Goal: Transaction & Acquisition: Purchase product/service

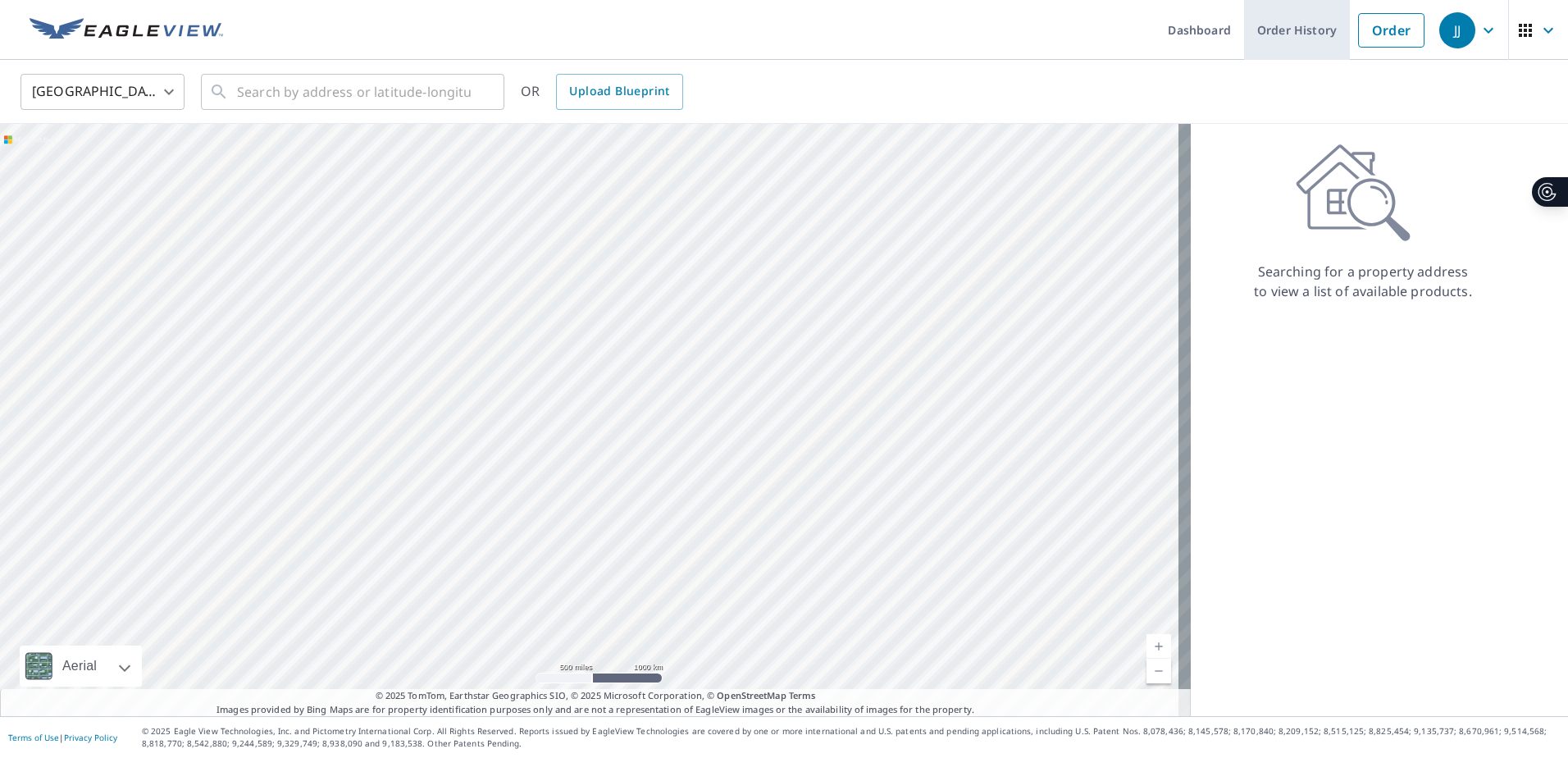
click at [1278, 36] on link "Order History" at bounding box center [1297, 29] width 106 height 60
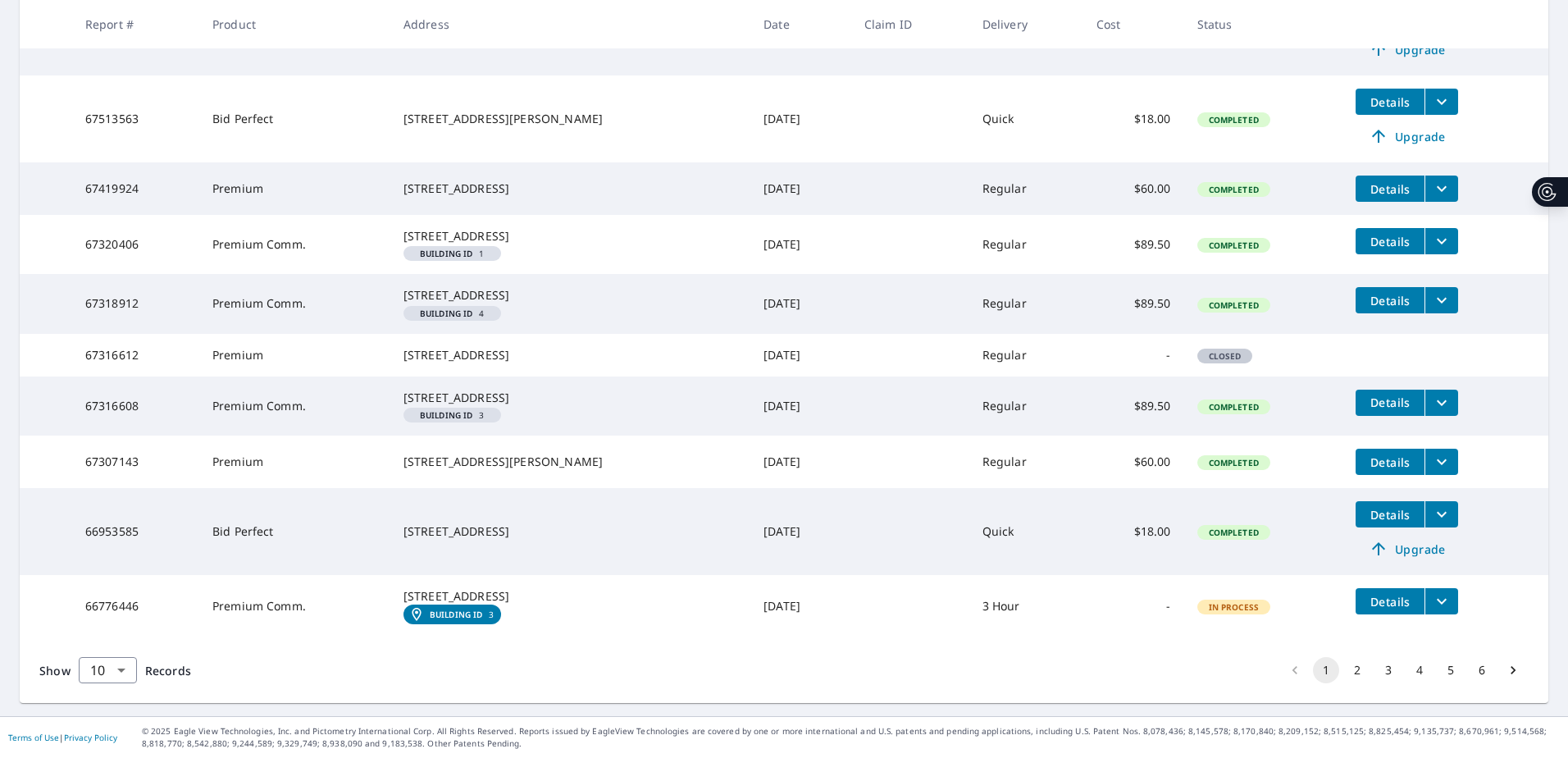
scroll to position [470, 0]
click at [1346, 669] on button "2" at bounding box center [1357, 670] width 26 height 27
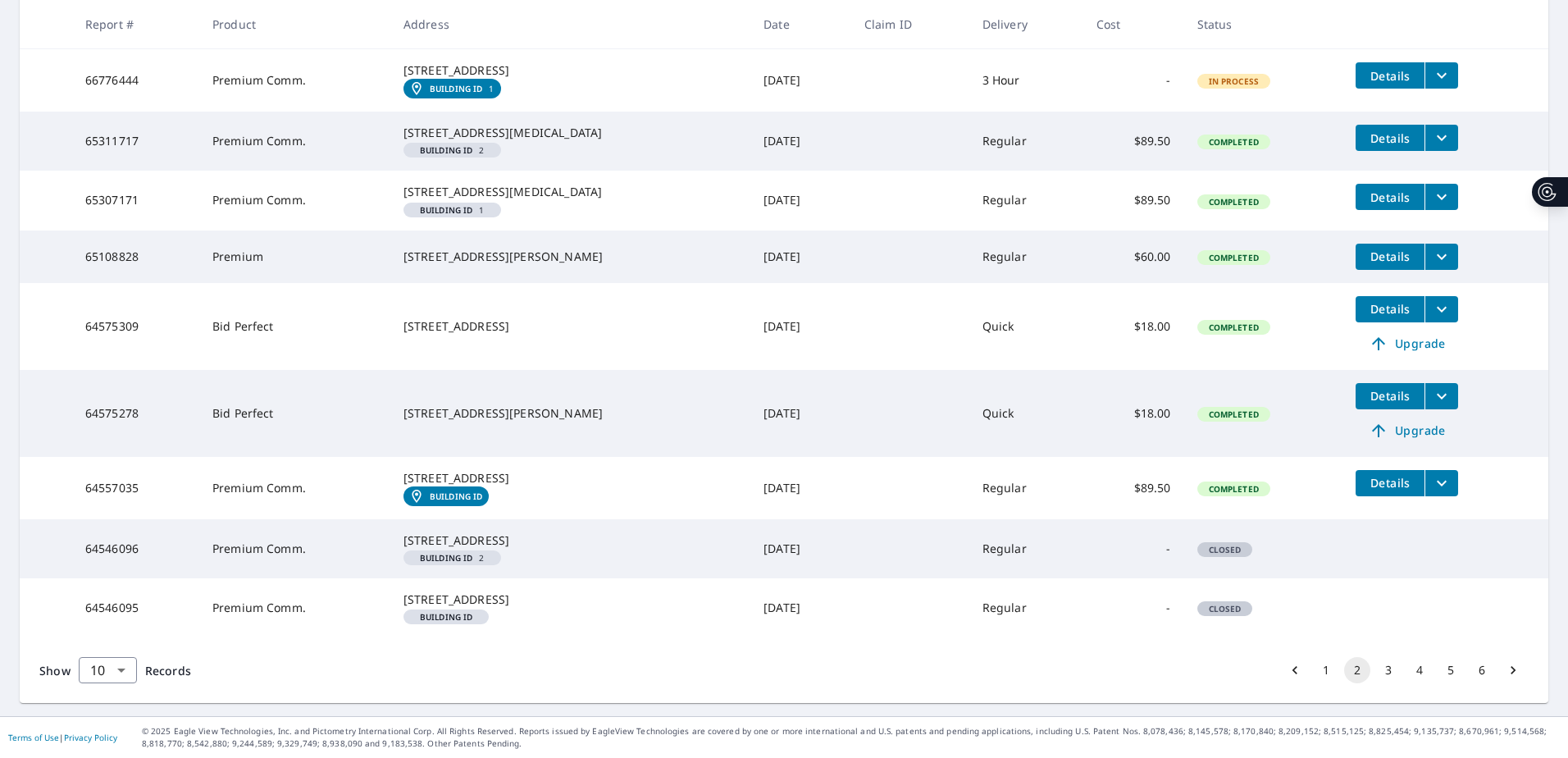
scroll to position [498, 0]
click at [1376, 666] on button "3" at bounding box center [1388, 670] width 26 height 27
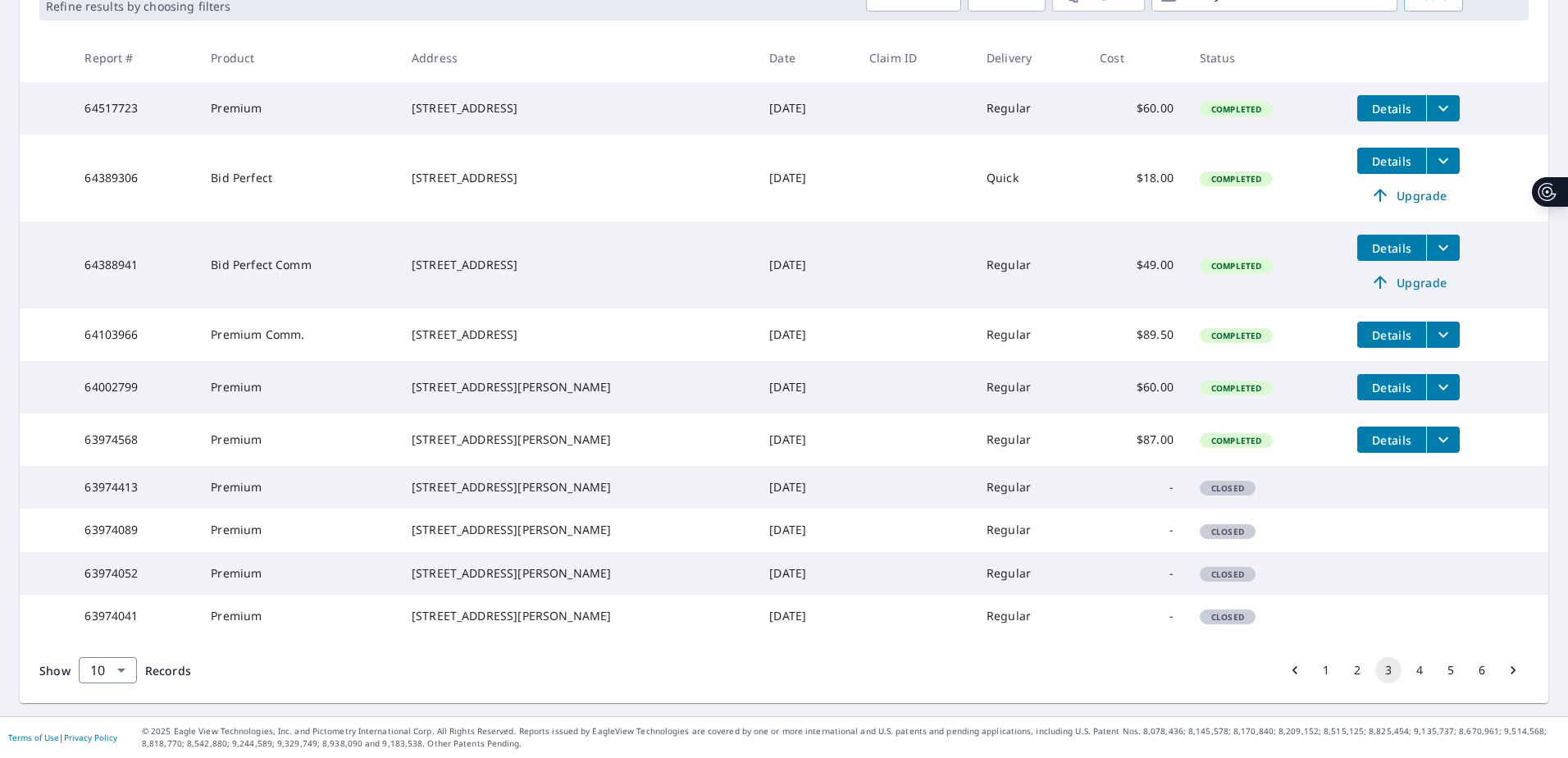
scroll to position [372, 0]
click at [1410, 669] on button "4" at bounding box center [1419, 670] width 26 height 27
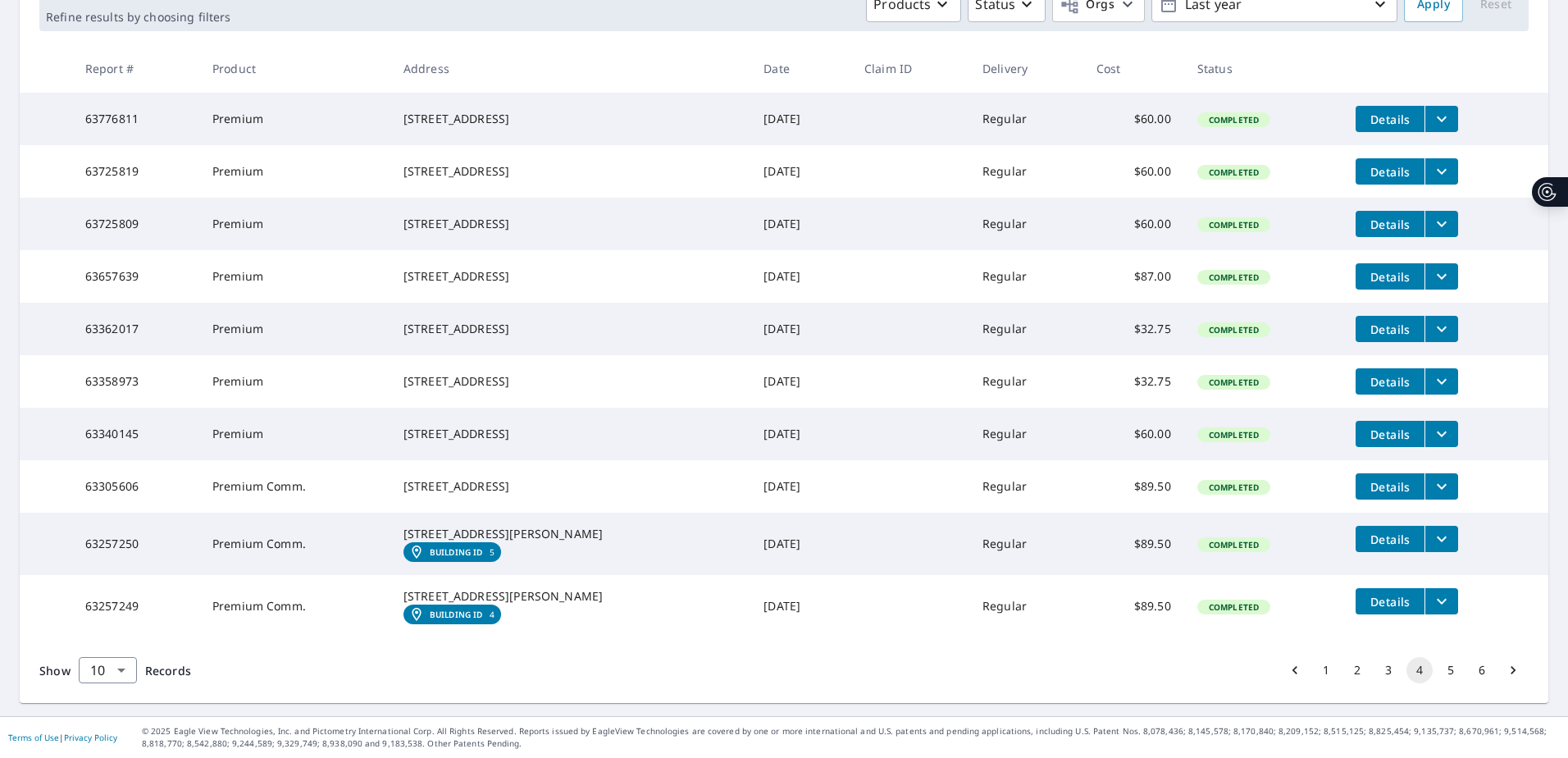
scroll to position [356, 0]
click at [1439, 669] on button "5" at bounding box center [1450, 670] width 26 height 27
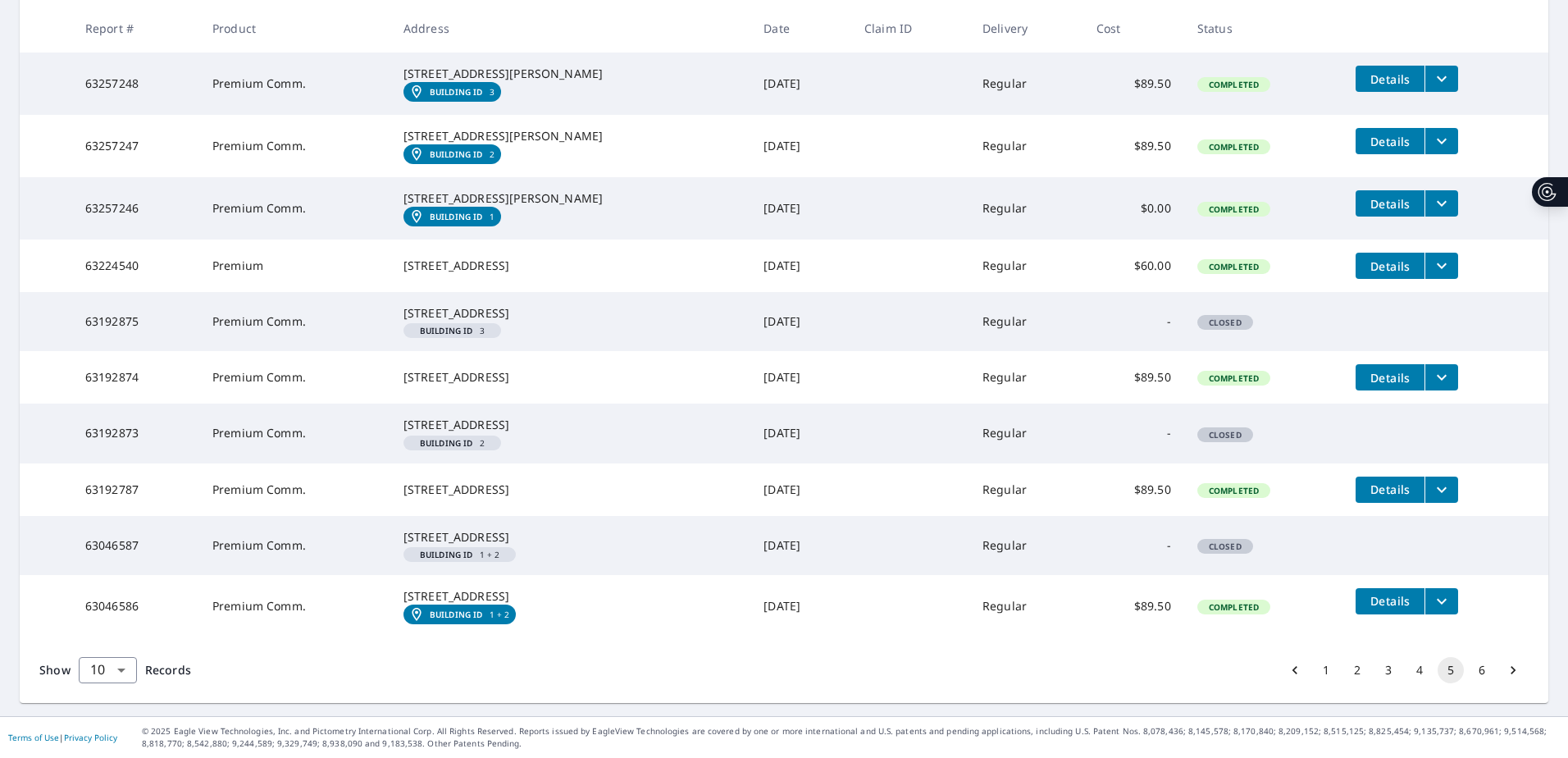
scroll to position [446, 0]
click at [1470, 670] on button "6" at bounding box center [1482, 670] width 26 height 27
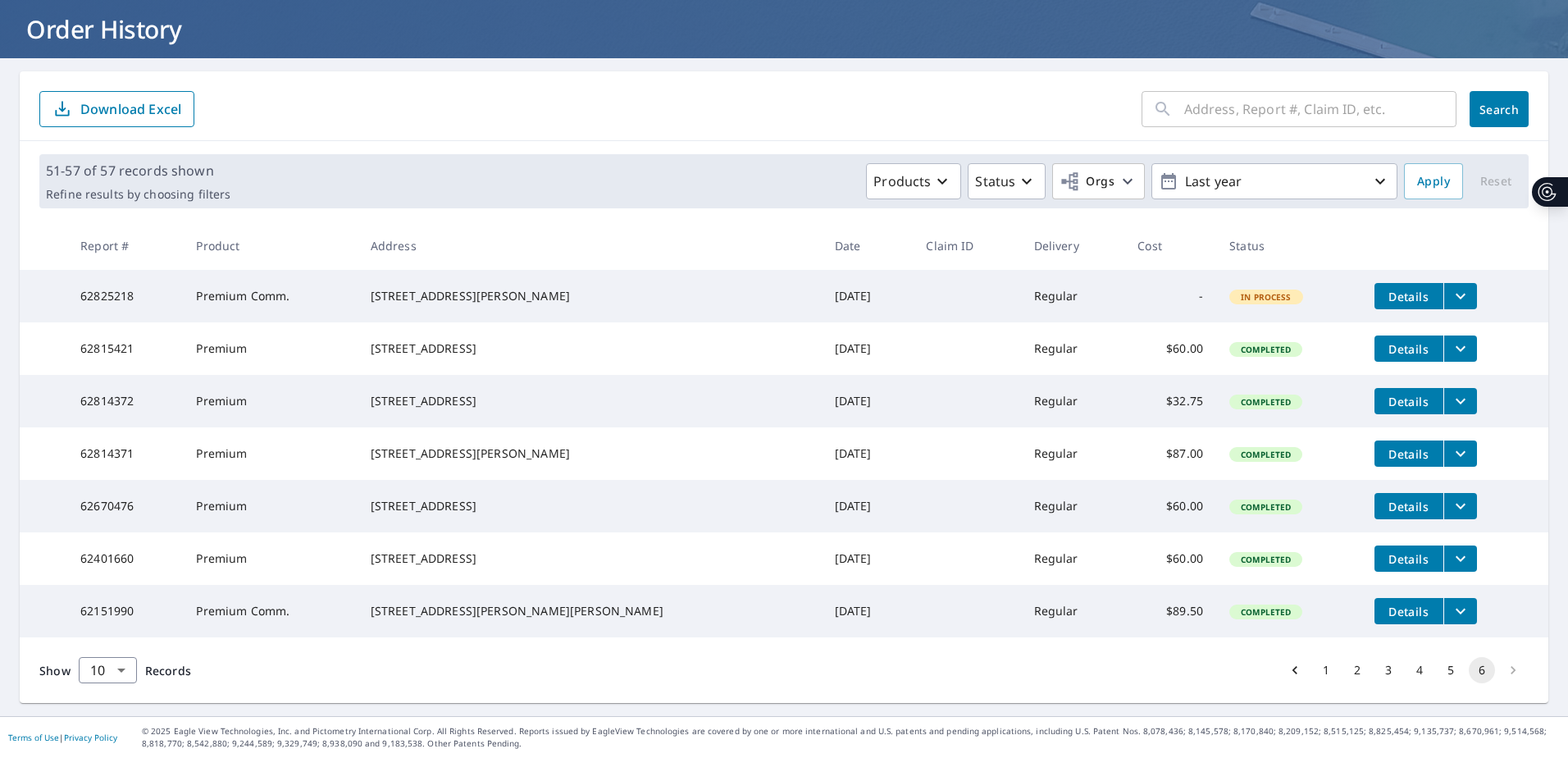
scroll to position [139, 0]
click at [1501, 670] on li "pagination navigation" at bounding box center [1513, 670] width 31 height 27
click at [1501, 669] on li "pagination navigation" at bounding box center [1513, 670] width 31 height 27
click at [1498, 667] on li "pagination navigation" at bounding box center [1513, 670] width 31 height 27
click at [1503, 670] on li "pagination navigation" at bounding box center [1513, 670] width 31 height 27
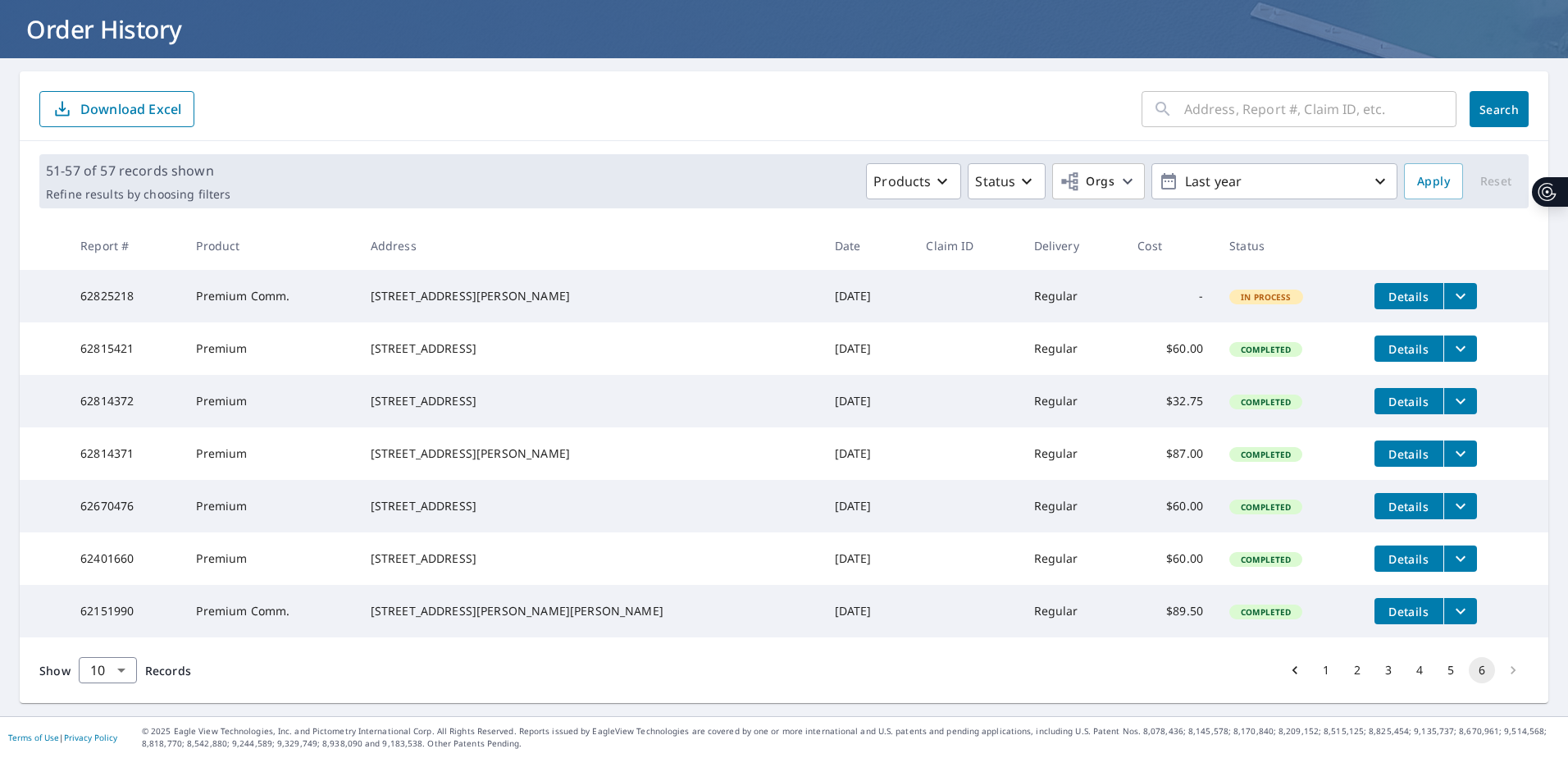
scroll to position [58, 0]
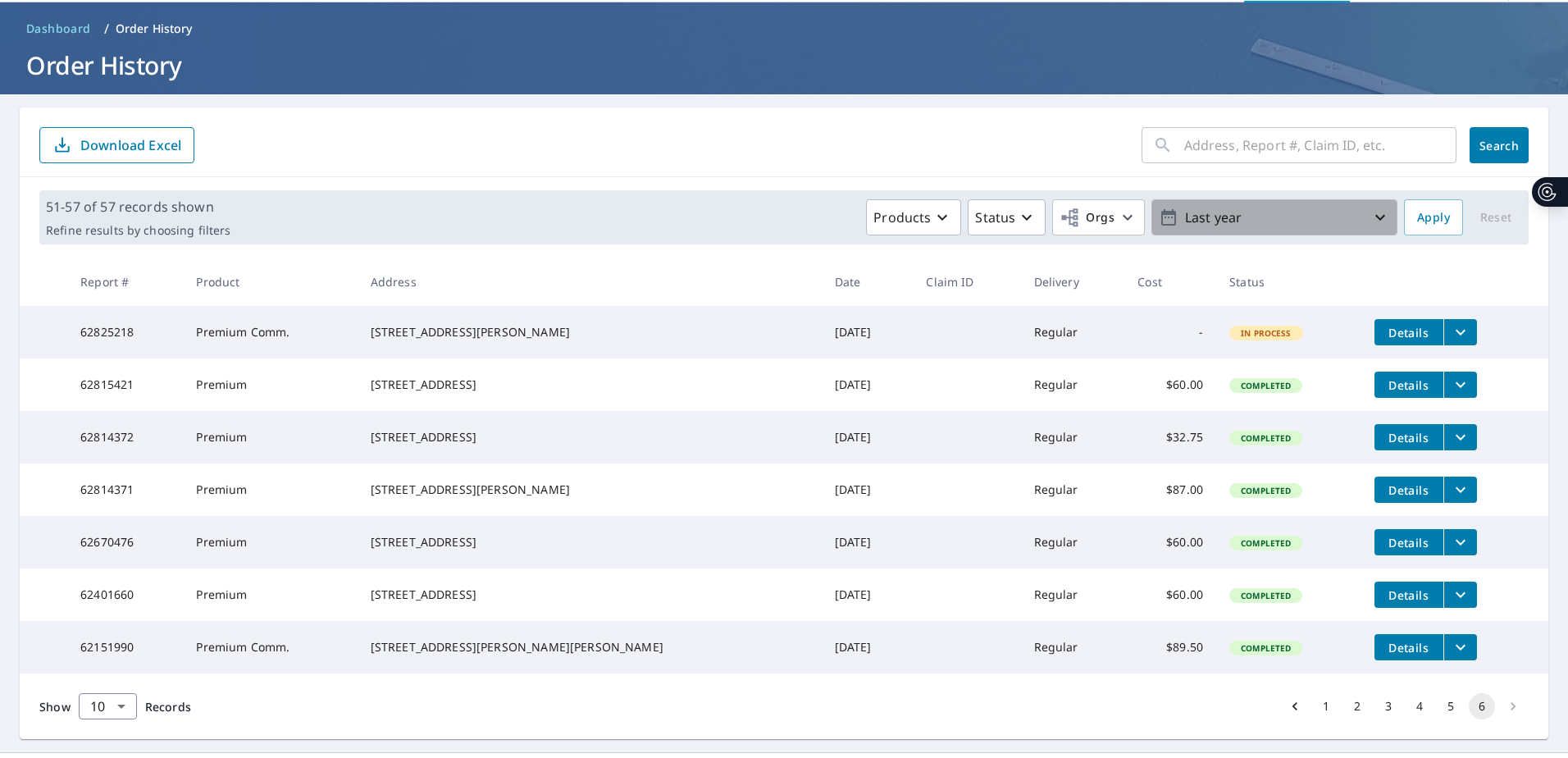
click at [1376, 219] on icon "button" at bounding box center [1381, 218] width 10 height 6
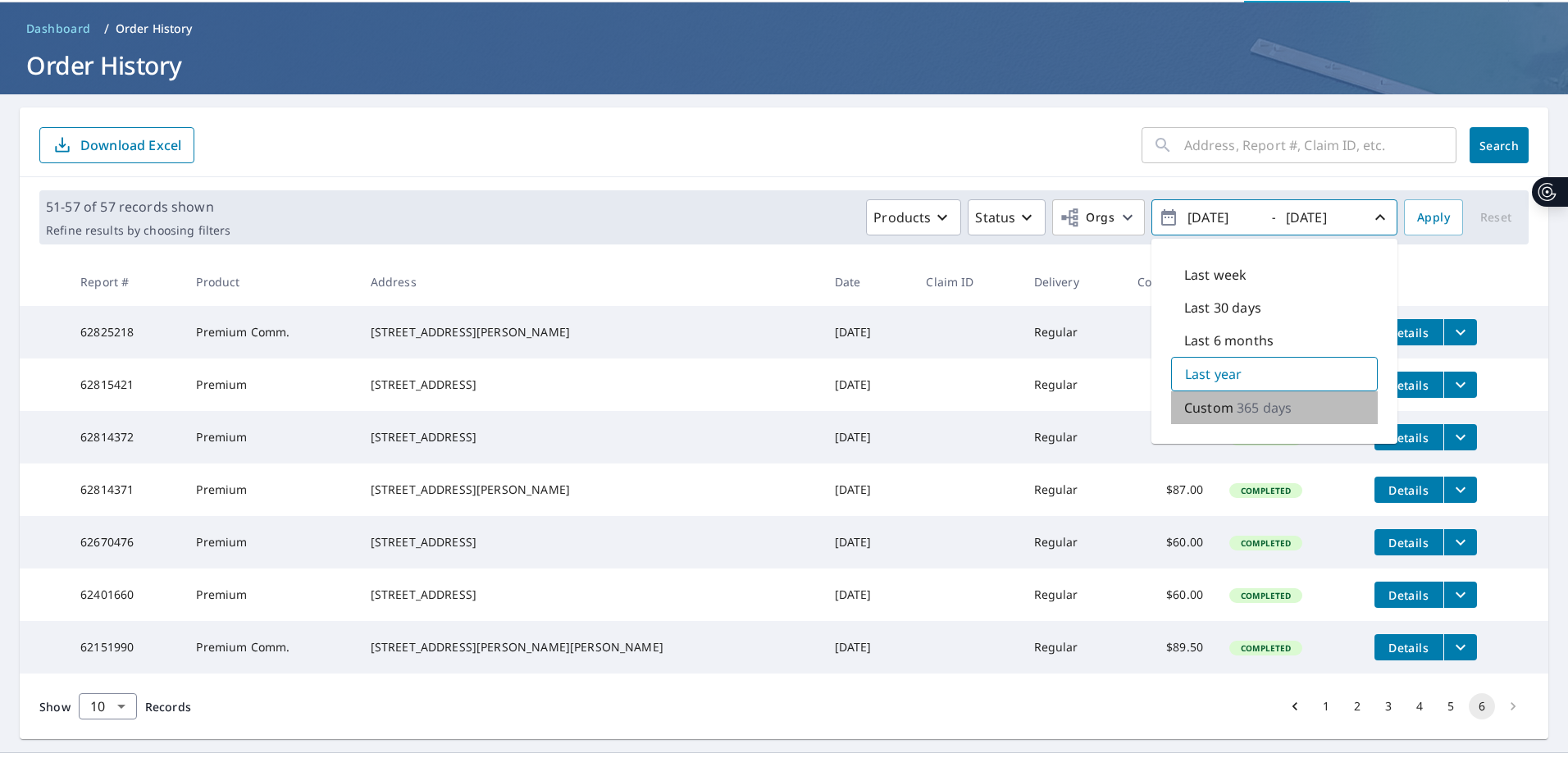
click at [1221, 409] on div "Custom 365 days" at bounding box center [1274, 407] width 207 height 32
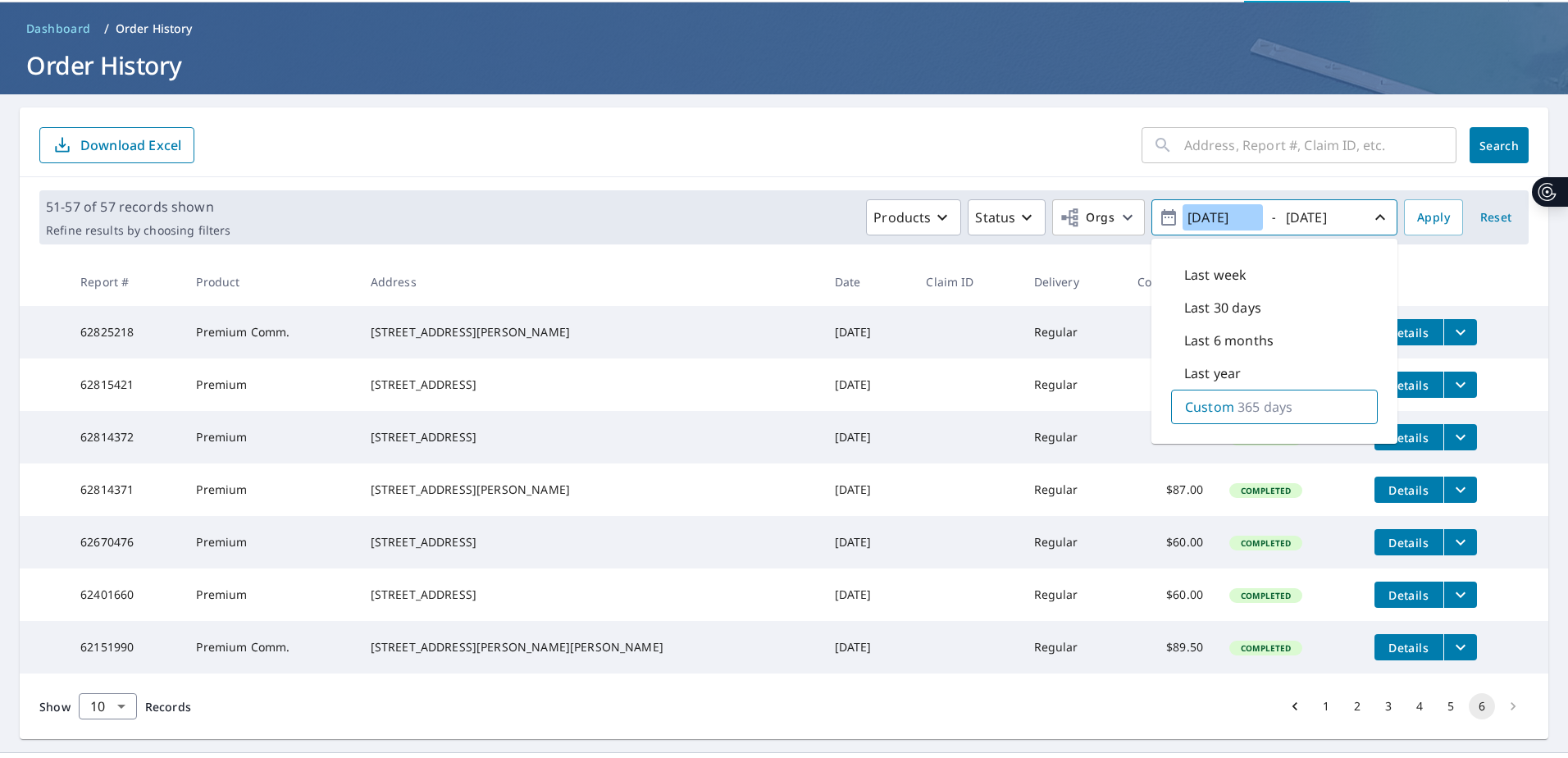
scroll to position [139, 0]
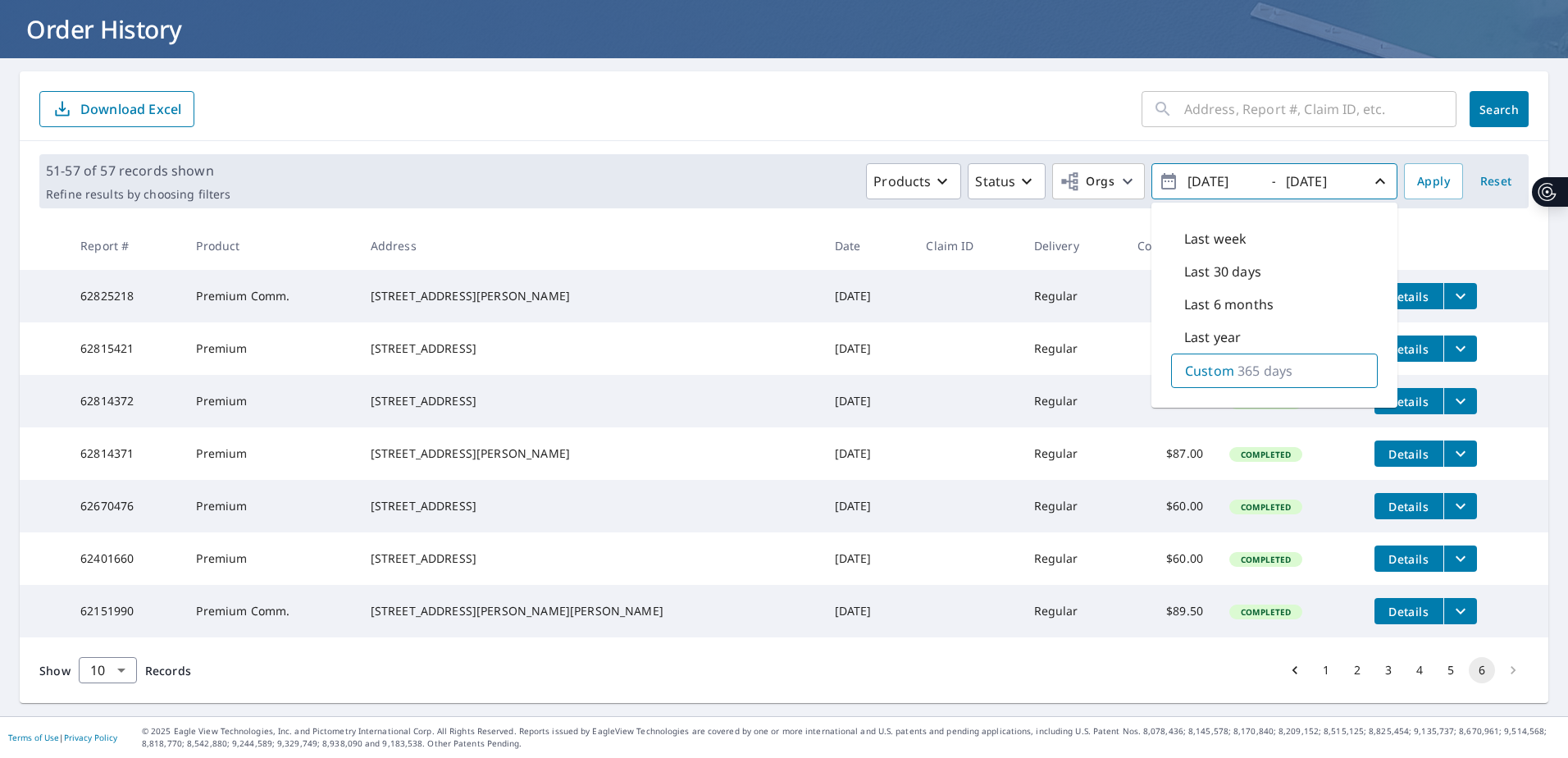
click at [1499, 672] on li "pagination navigation" at bounding box center [1513, 670] width 31 height 27
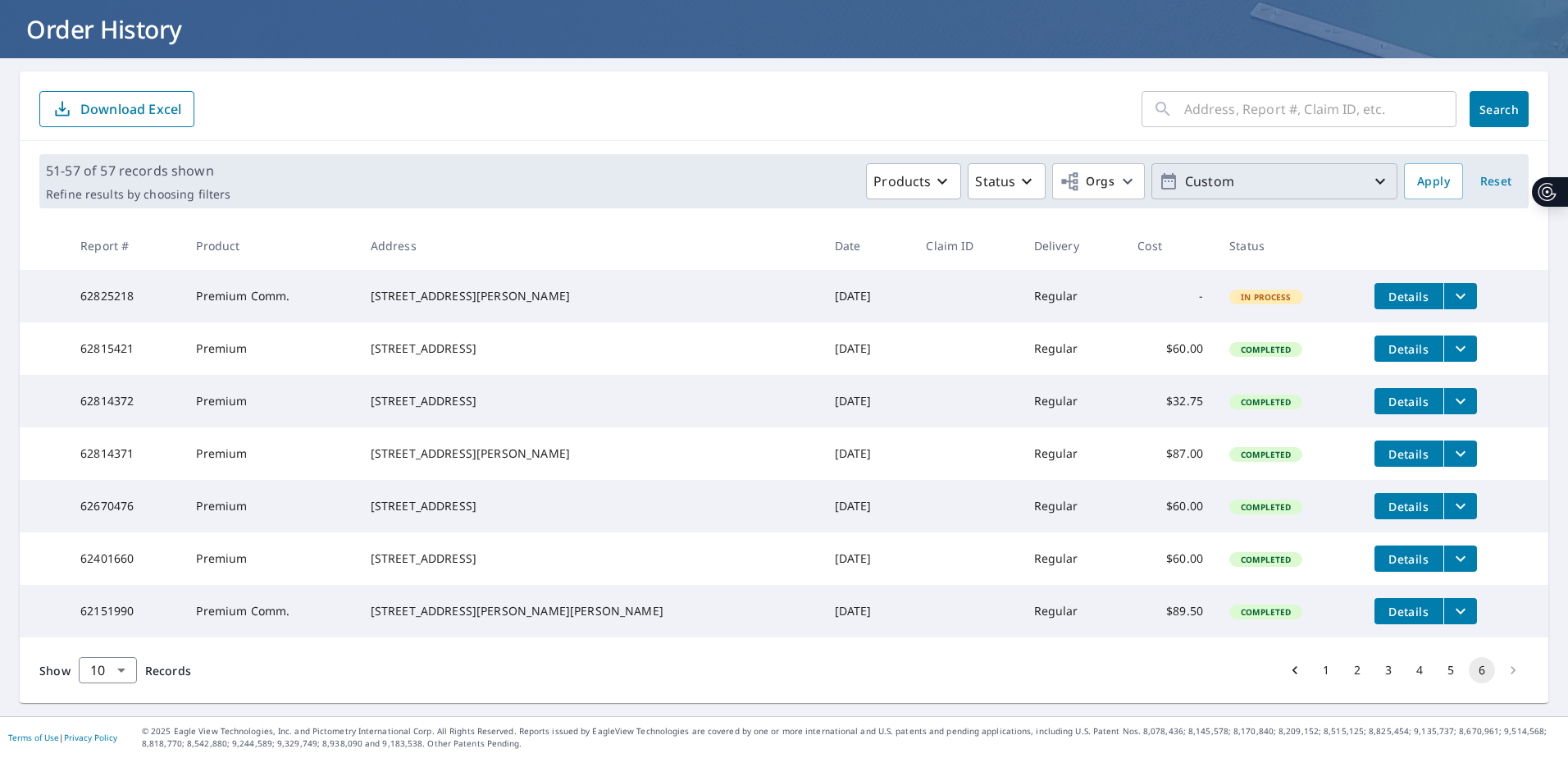
click at [1497, 667] on li "pagination navigation" at bounding box center [1513, 670] width 31 height 27
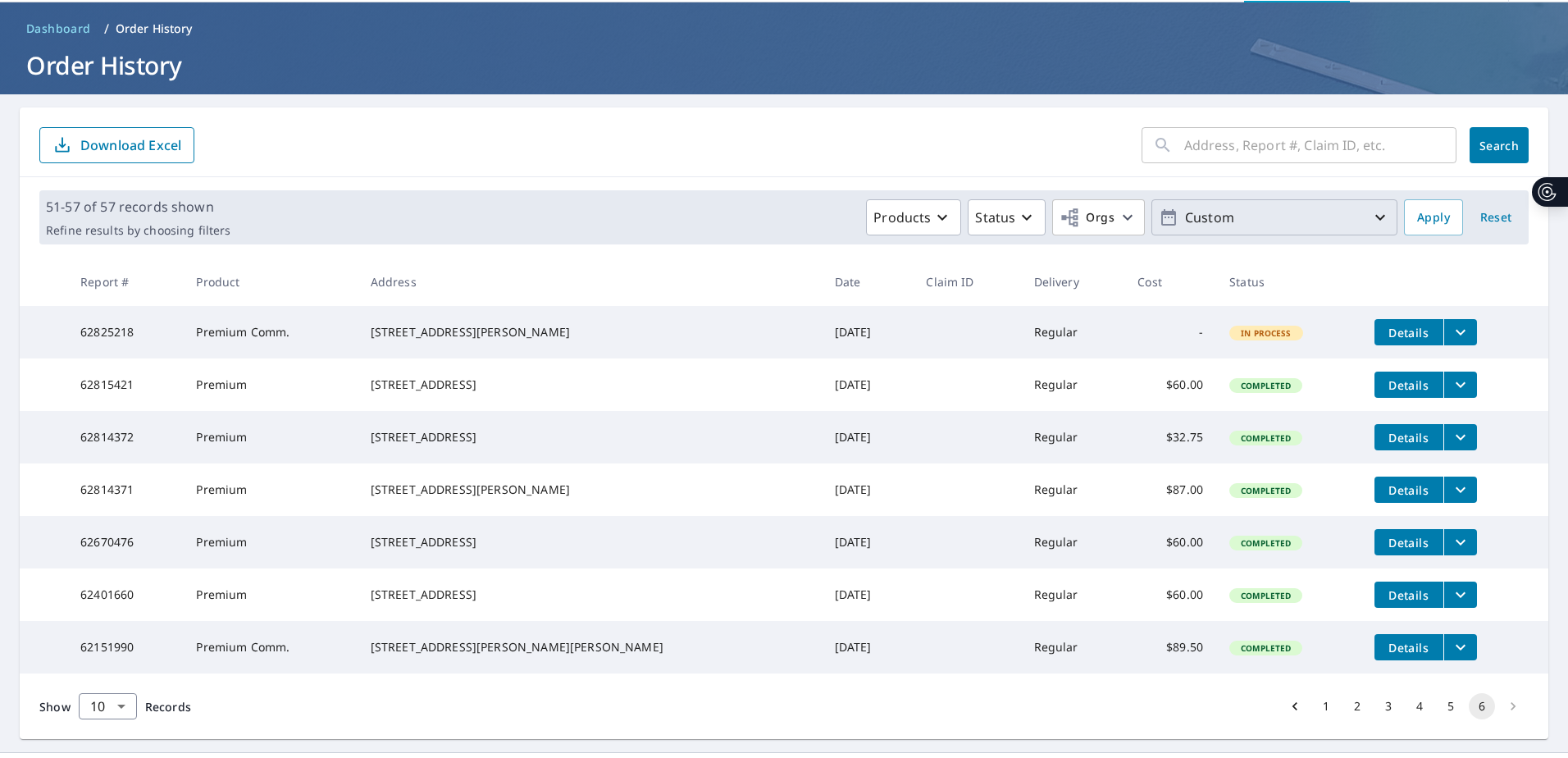
scroll to position [0, 0]
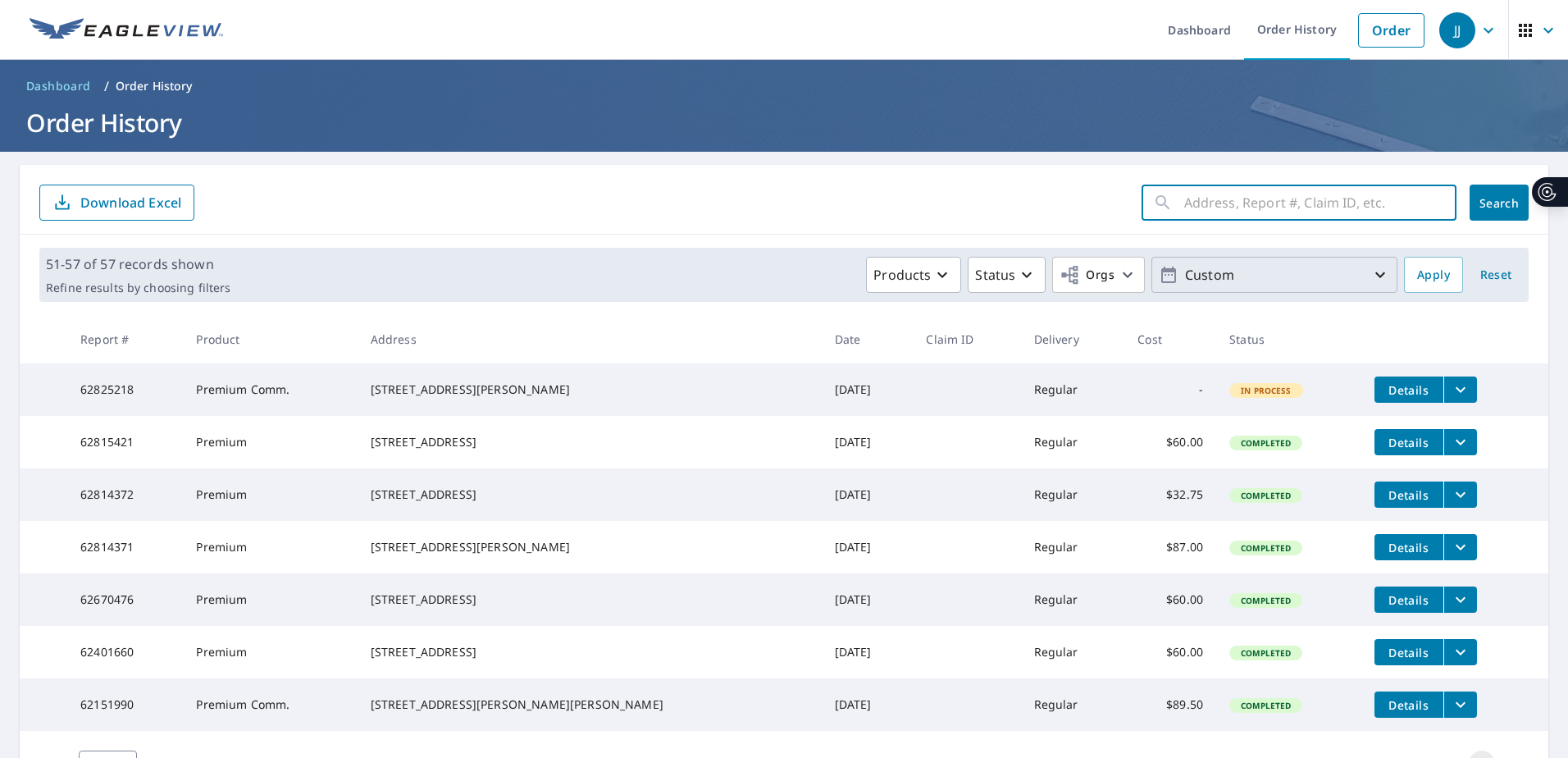
click at [1184, 200] on input "text" at bounding box center [1320, 202] width 272 height 46
type input "[STREET_ADDRESS]"
click button "Search" at bounding box center [1499, 202] width 59 height 36
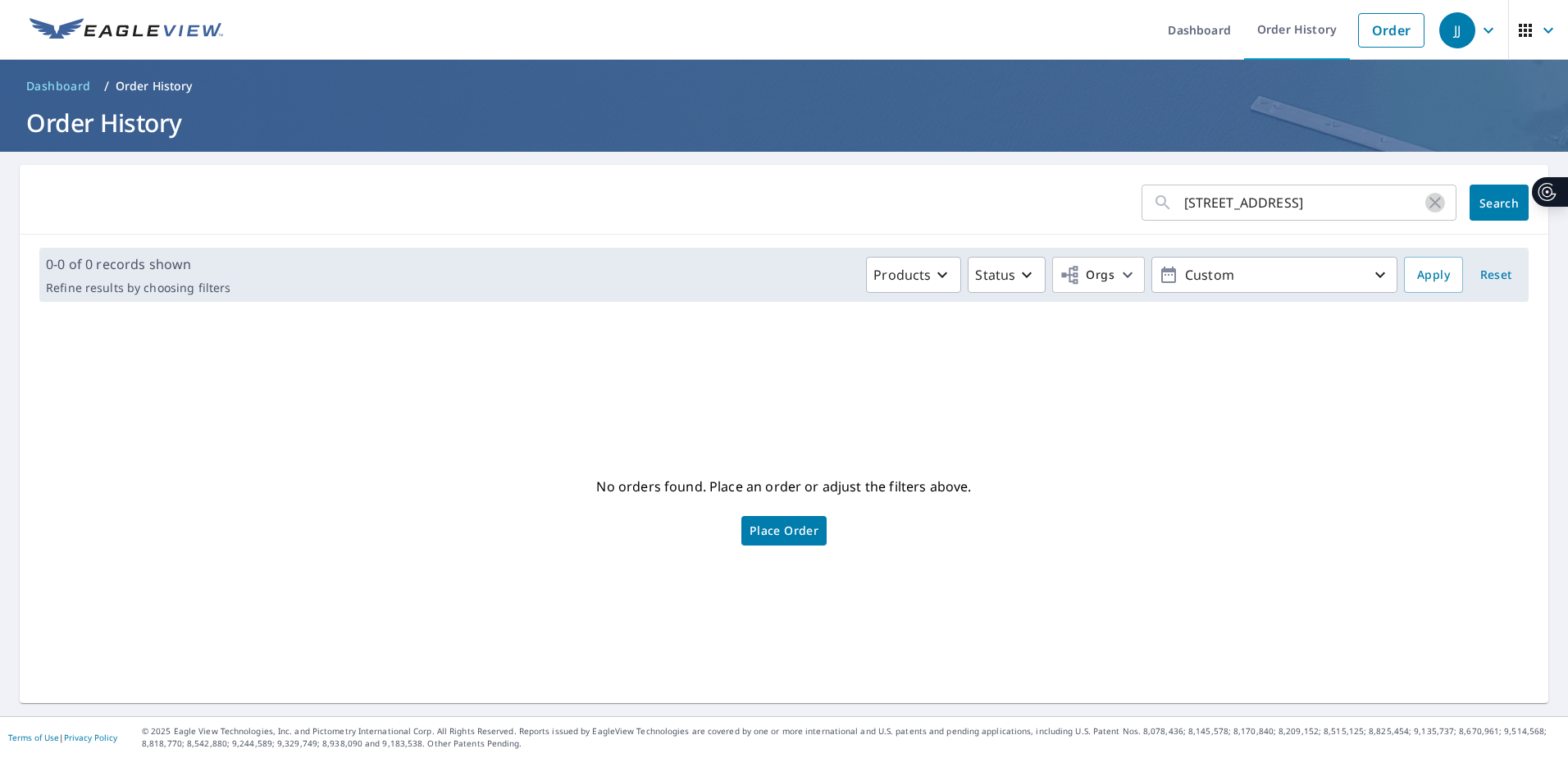
click at [1428, 202] on icon "button" at bounding box center [1436, 202] width 20 height 20
drag, startPoint x: 1225, startPoint y: 199, endPoint x: 1216, endPoint y: 201, distance: 9.2
click at [1216, 201] on input "text" at bounding box center [1320, 202] width 272 height 46
type input "33301"
click button "Search" at bounding box center [1499, 202] width 59 height 36
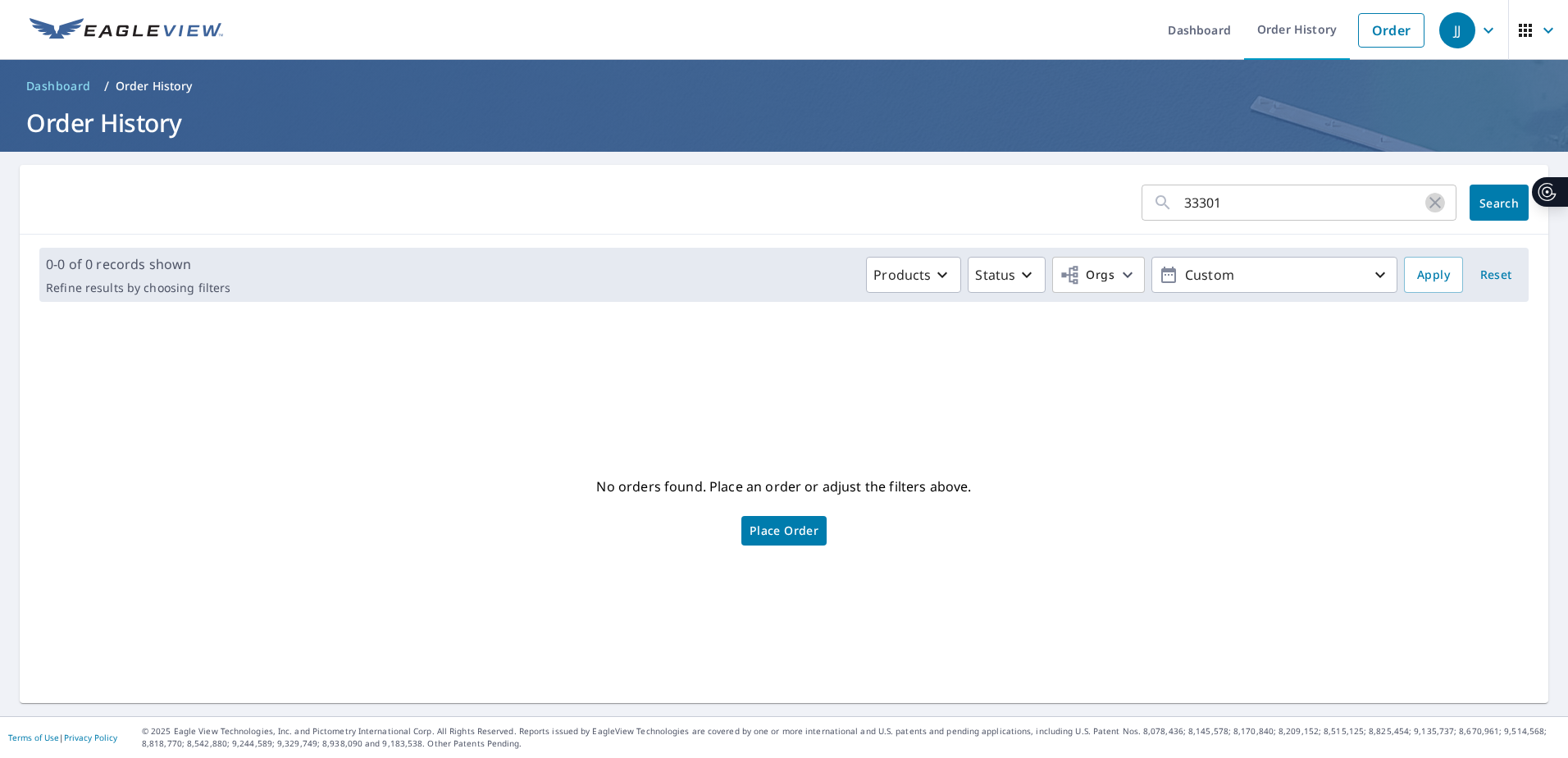
click at [1426, 197] on icon "button" at bounding box center [1436, 202] width 20 height 20
click at [1371, 32] on link "Order" at bounding box center [1391, 29] width 67 height 34
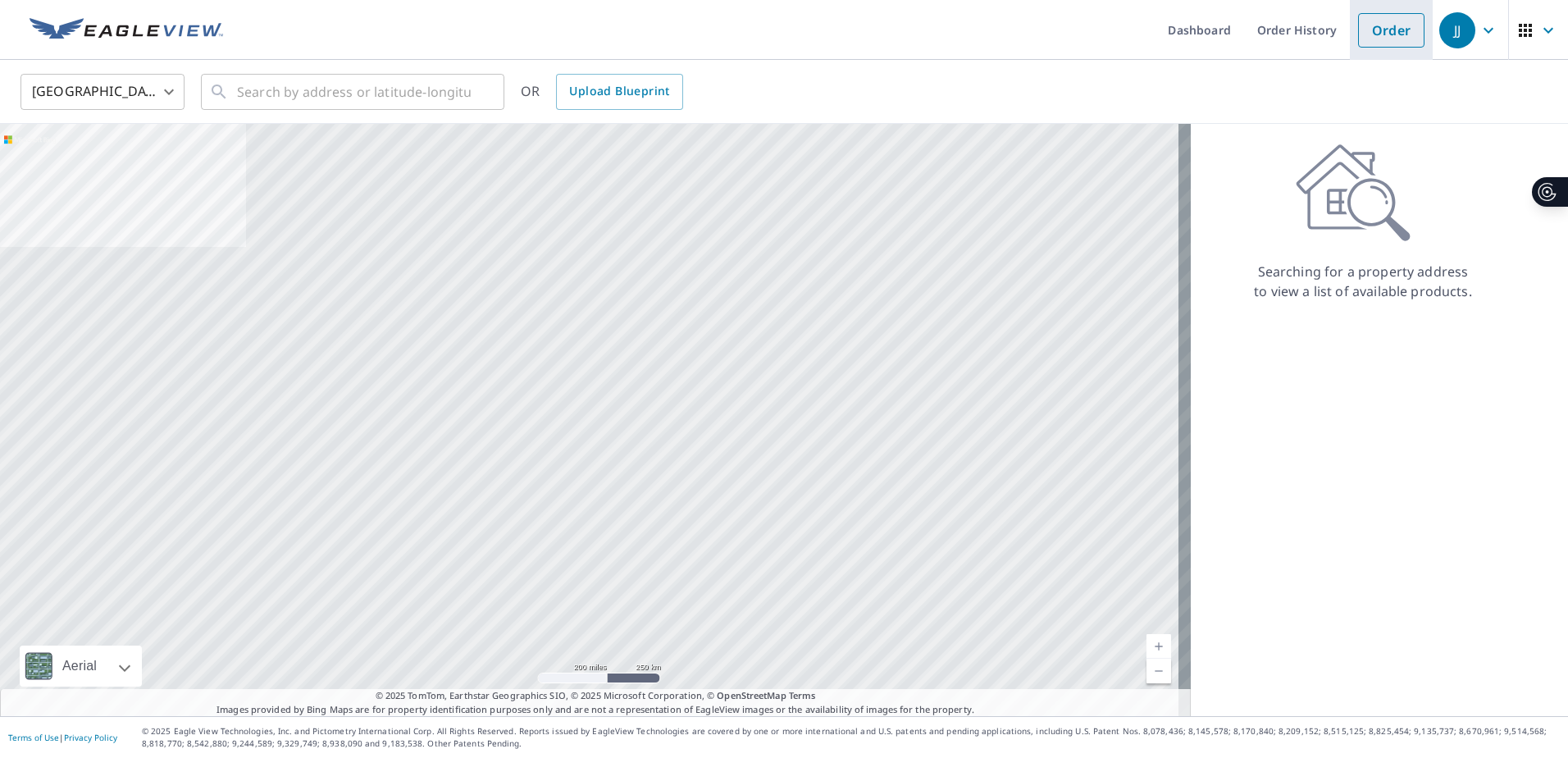
click at [1374, 27] on link "Order" at bounding box center [1391, 29] width 67 height 34
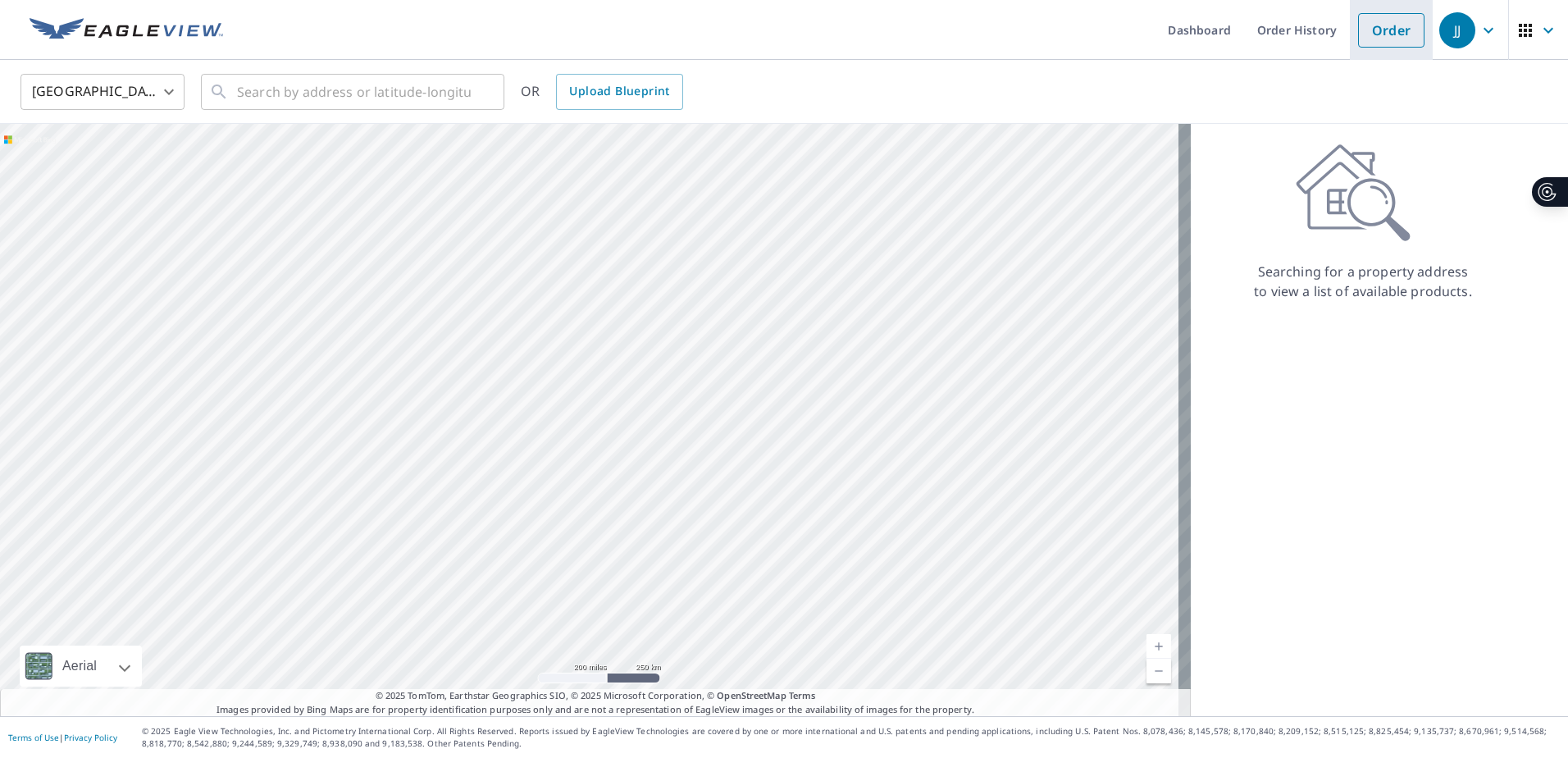
click at [1376, 25] on link "Order" at bounding box center [1391, 29] width 67 height 34
click at [299, 94] on input "text" at bounding box center [354, 91] width 234 height 46
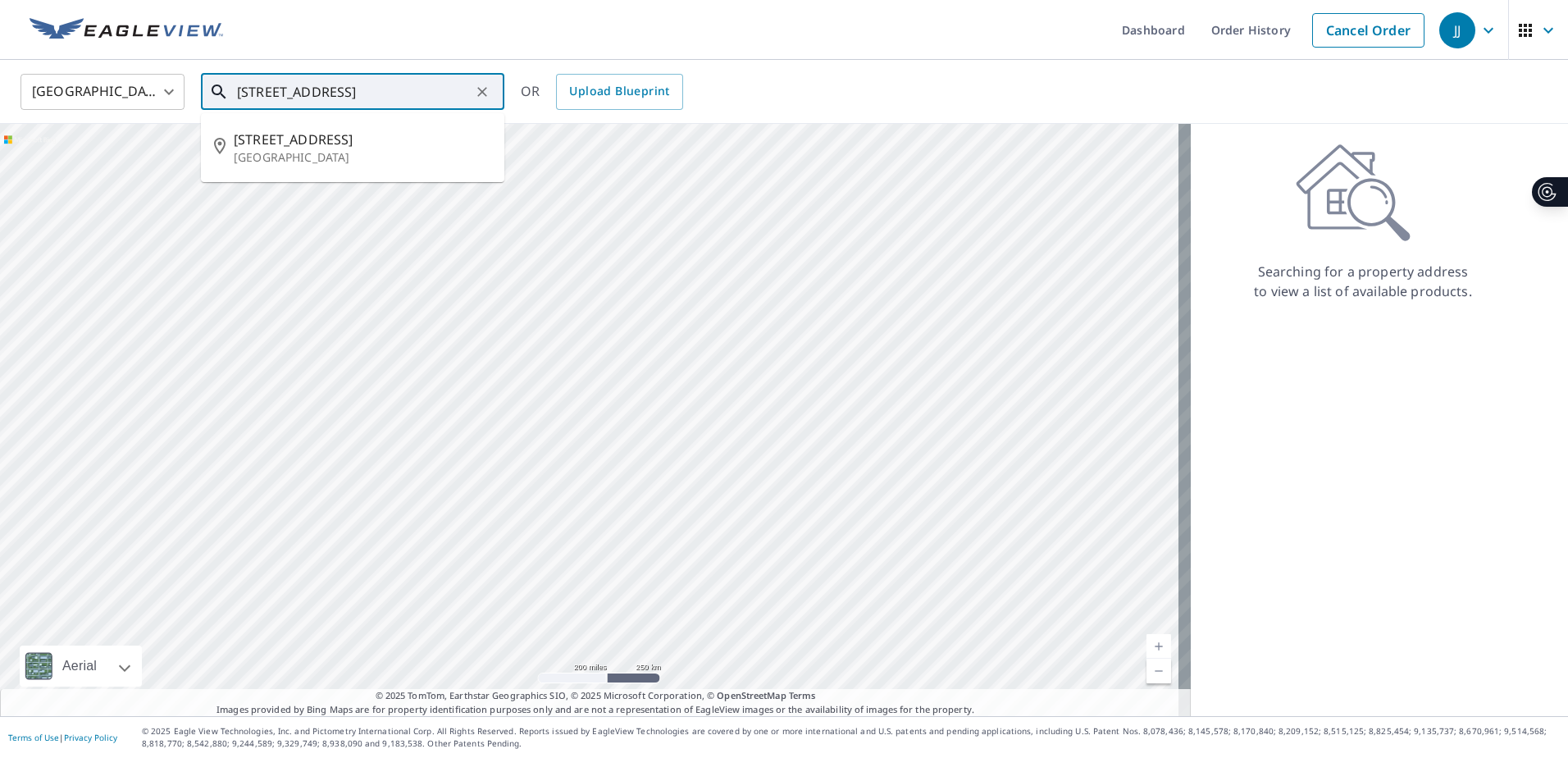
type input "[STREET_ADDRESS]"
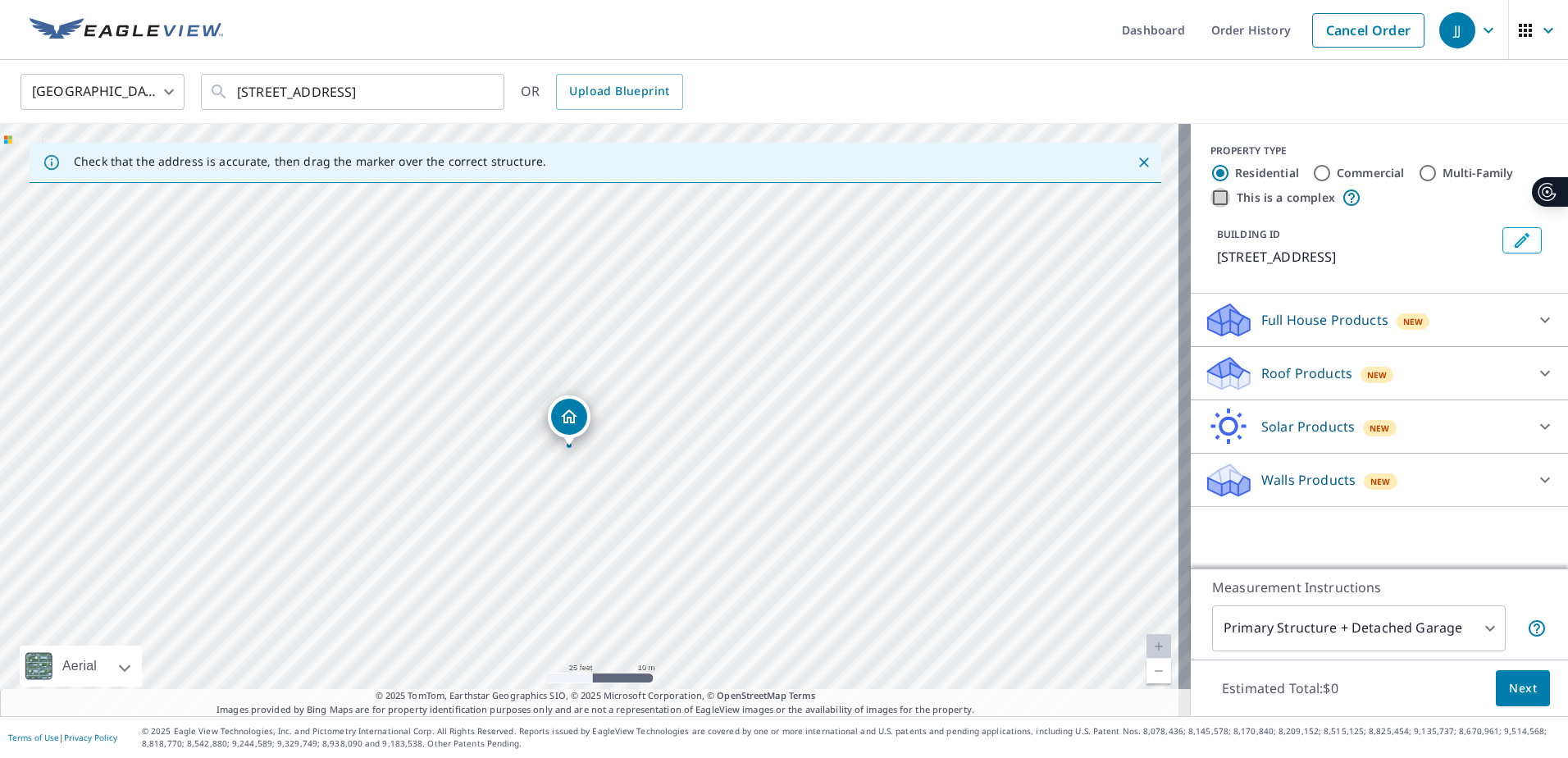
click at [1211, 194] on input "This is a complex" at bounding box center [1221, 197] width 20 height 20
checkbox input "true"
radio input "false"
radio input "true"
type input "4"
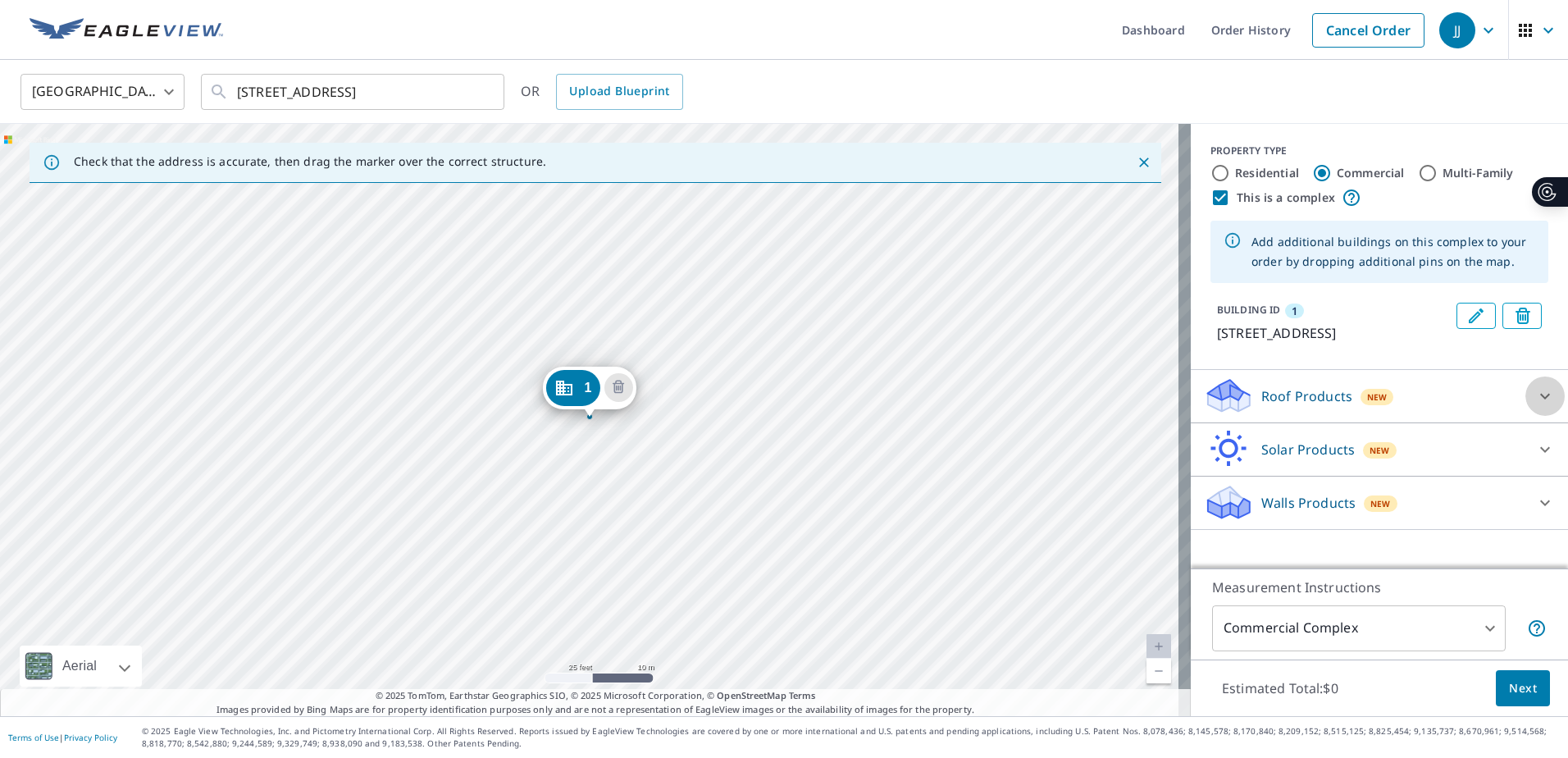
click at [1536, 406] on icon at bounding box center [1545, 397] width 20 height 20
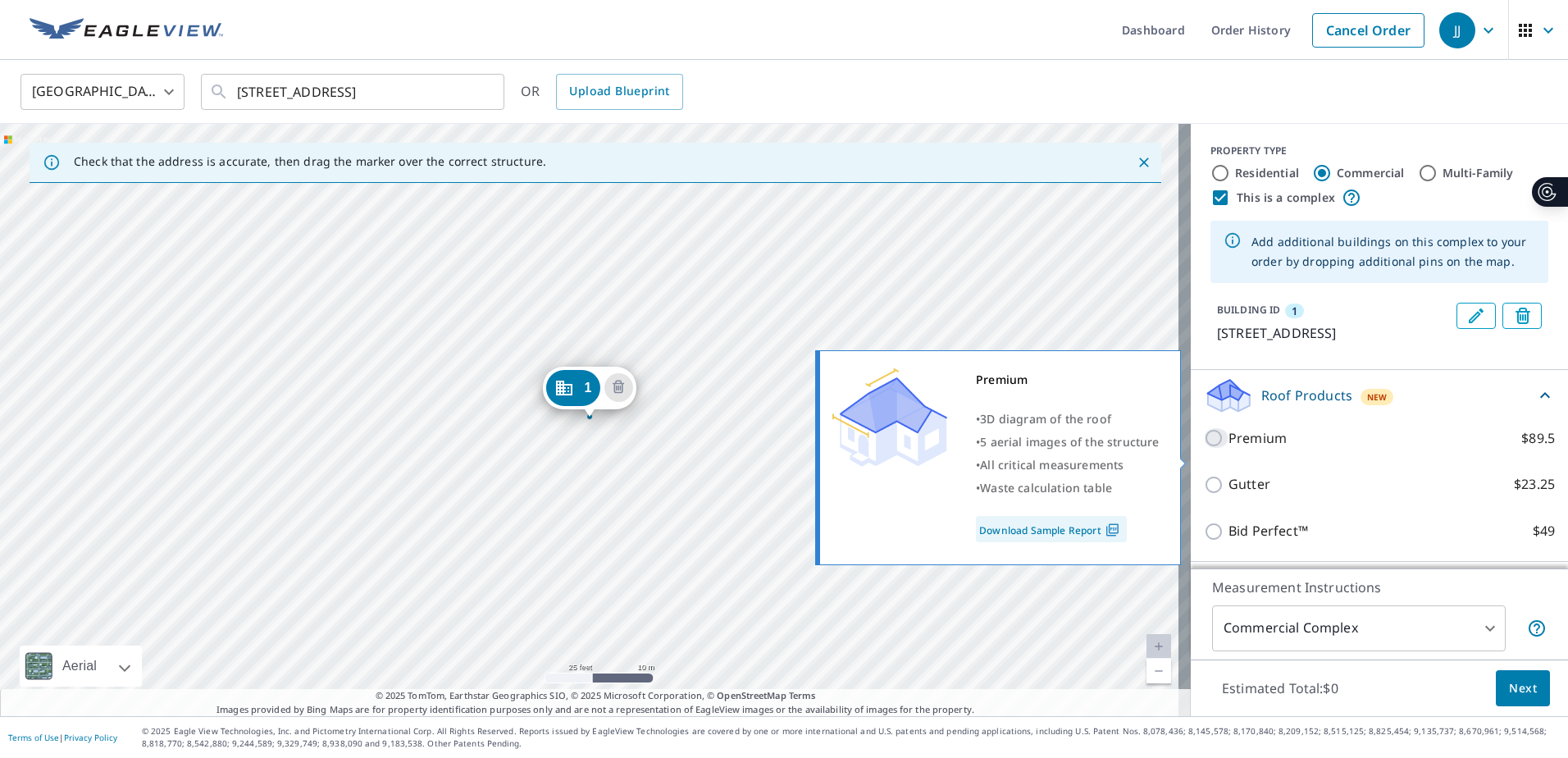
click at [1204, 448] on input "Premium $89.5" at bounding box center [1216, 438] width 25 height 20
checkbox input "true"
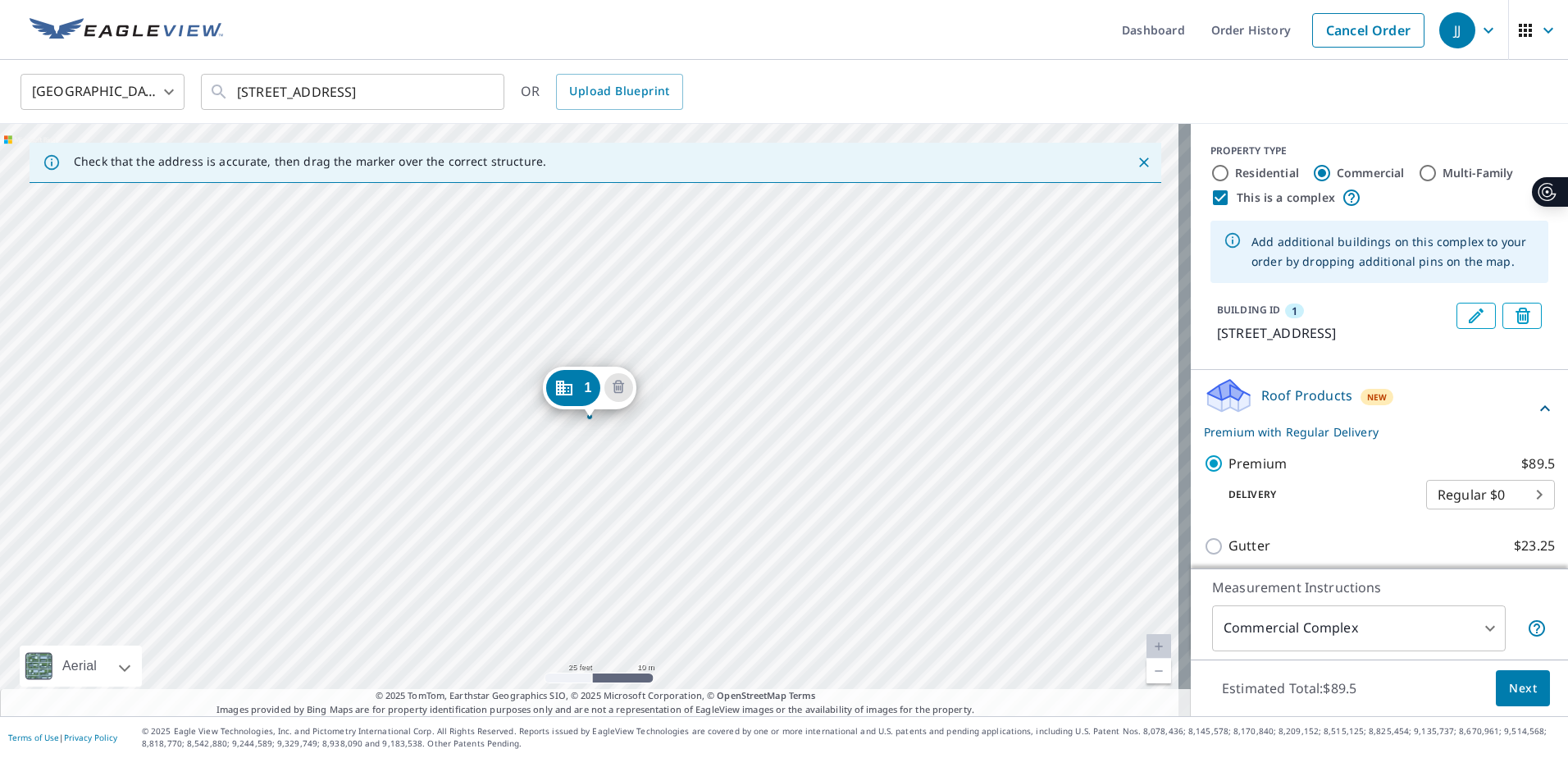
click at [1510, 686] on span "Next" at bounding box center [1523, 688] width 27 height 21
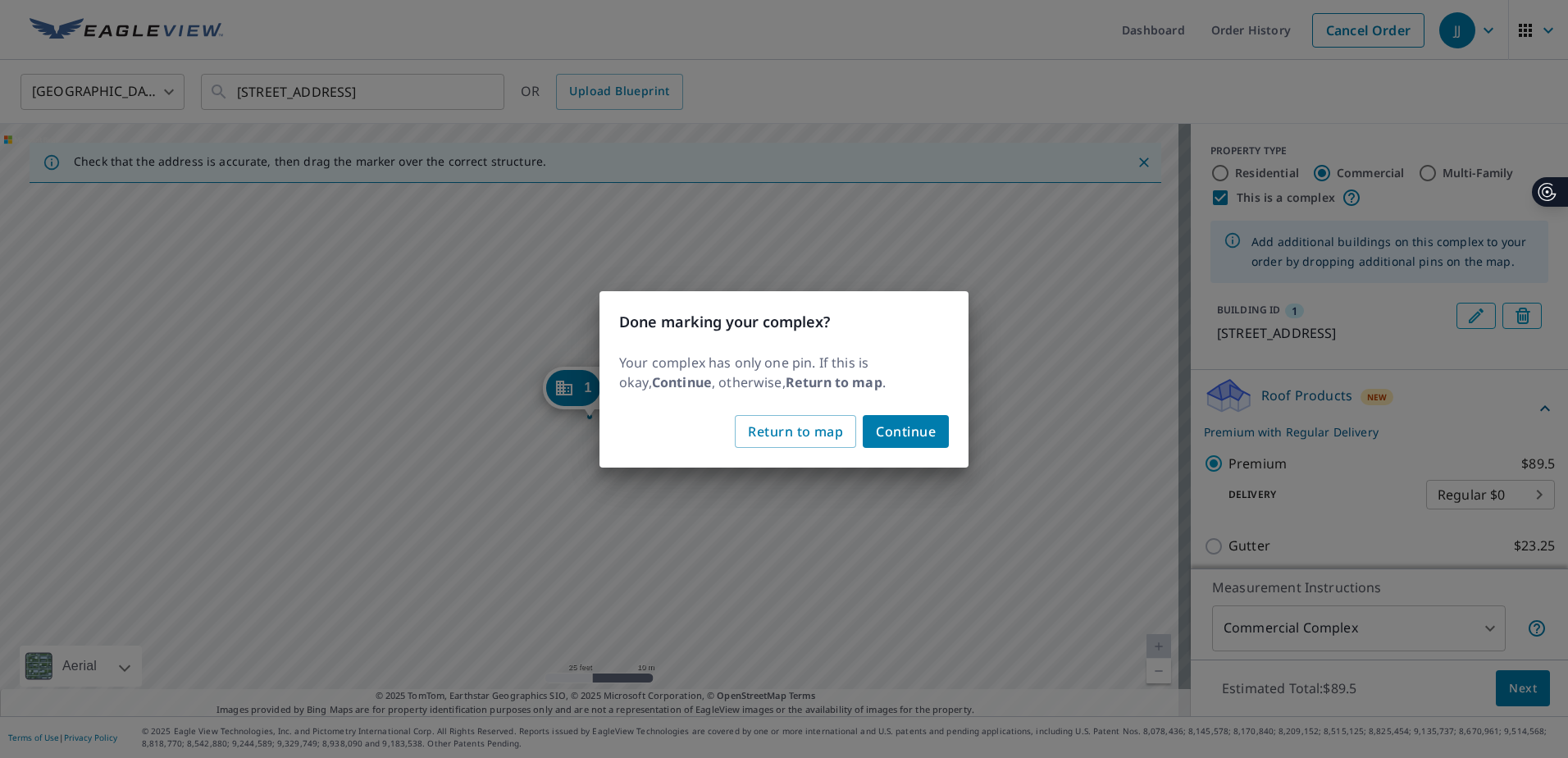
click at [792, 432] on span "Return to map" at bounding box center [795, 431] width 95 height 23
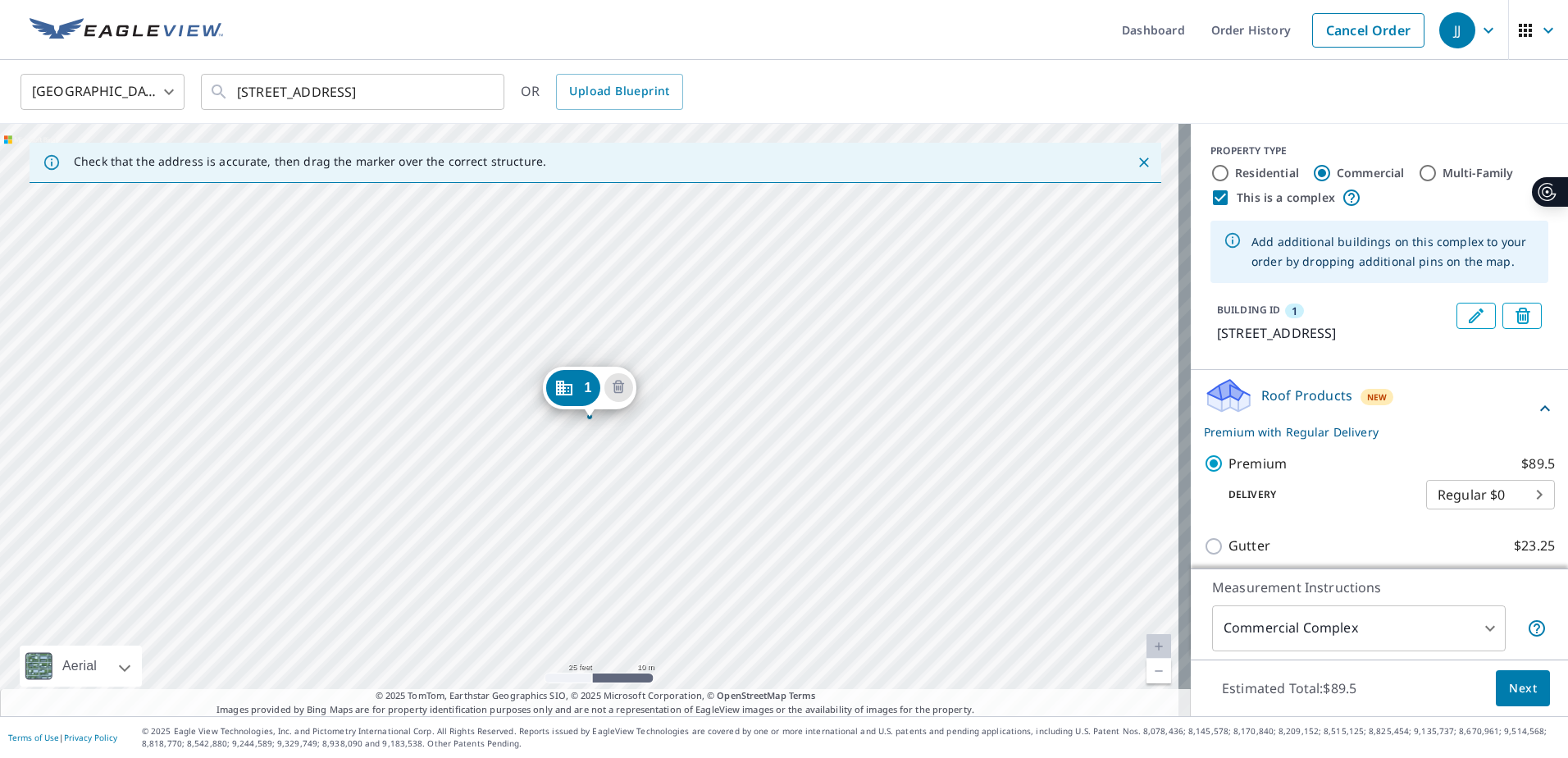
click at [486, 391] on div "1 [STREET_ADDRESS]" at bounding box center [596, 419] width 1191 height 592
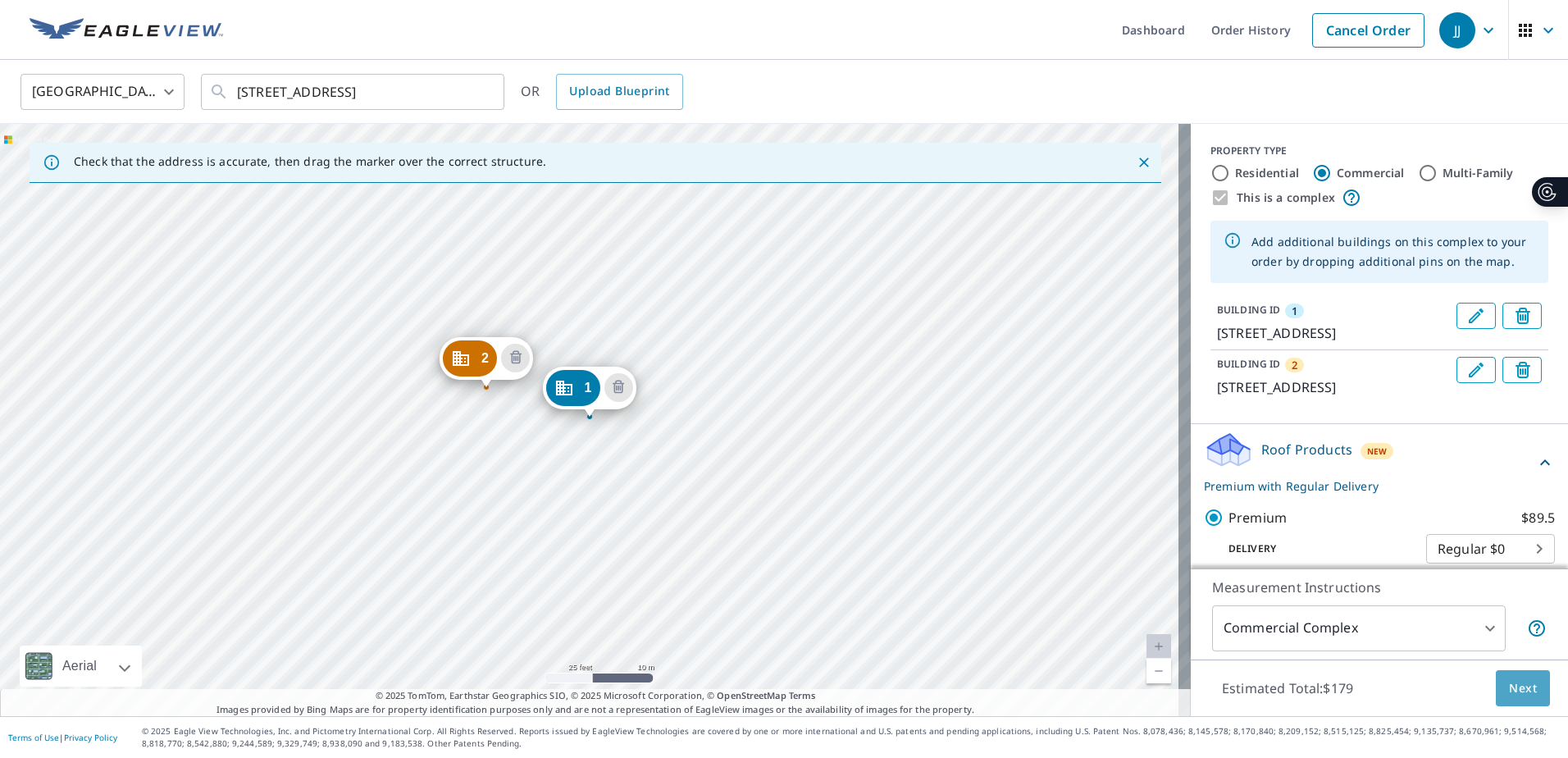
click at [1510, 687] on span "Next" at bounding box center [1523, 688] width 27 height 21
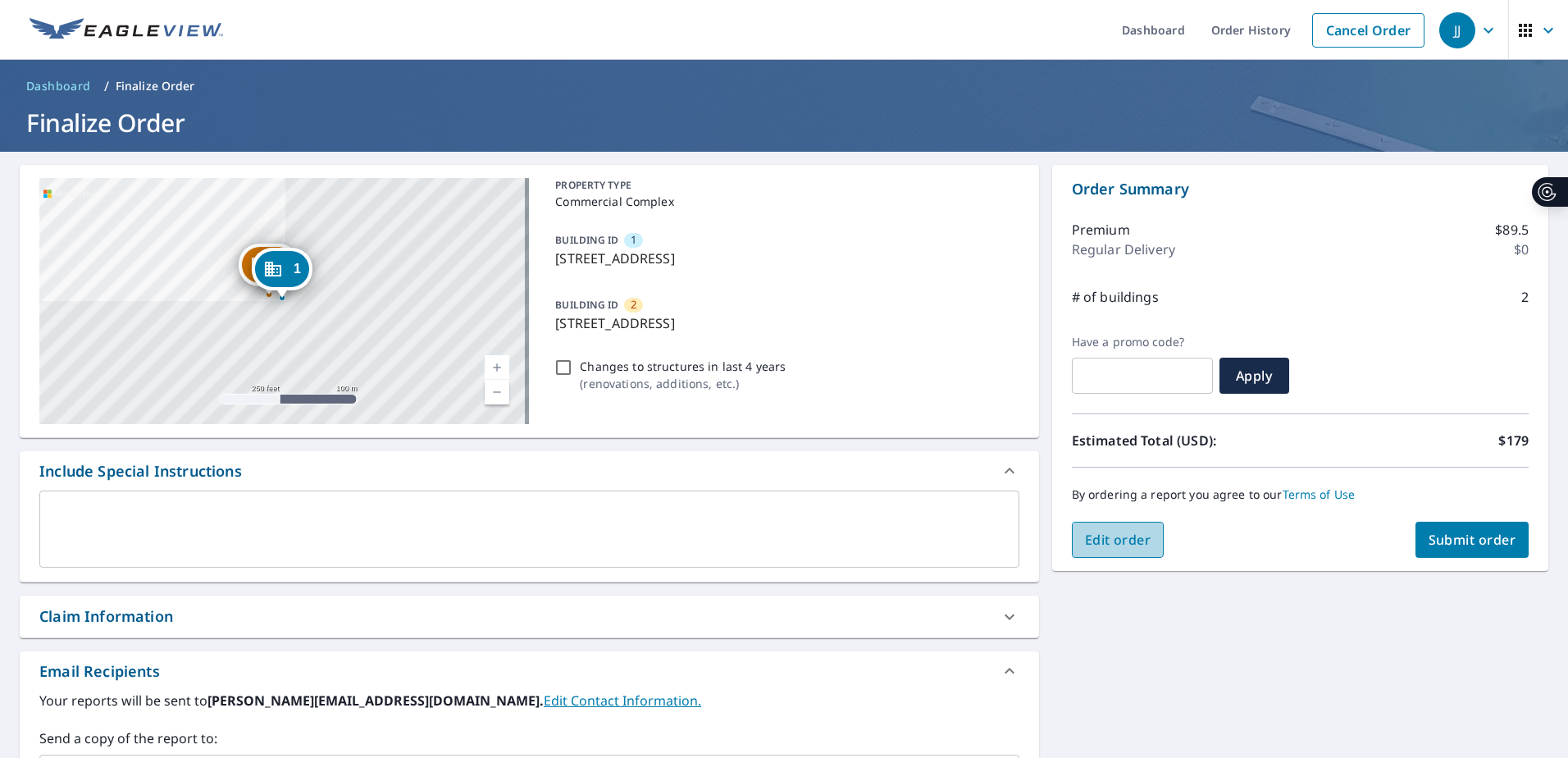
click at [1133, 537] on span "Edit order" at bounding box center [1119, 540] width 67 height 18
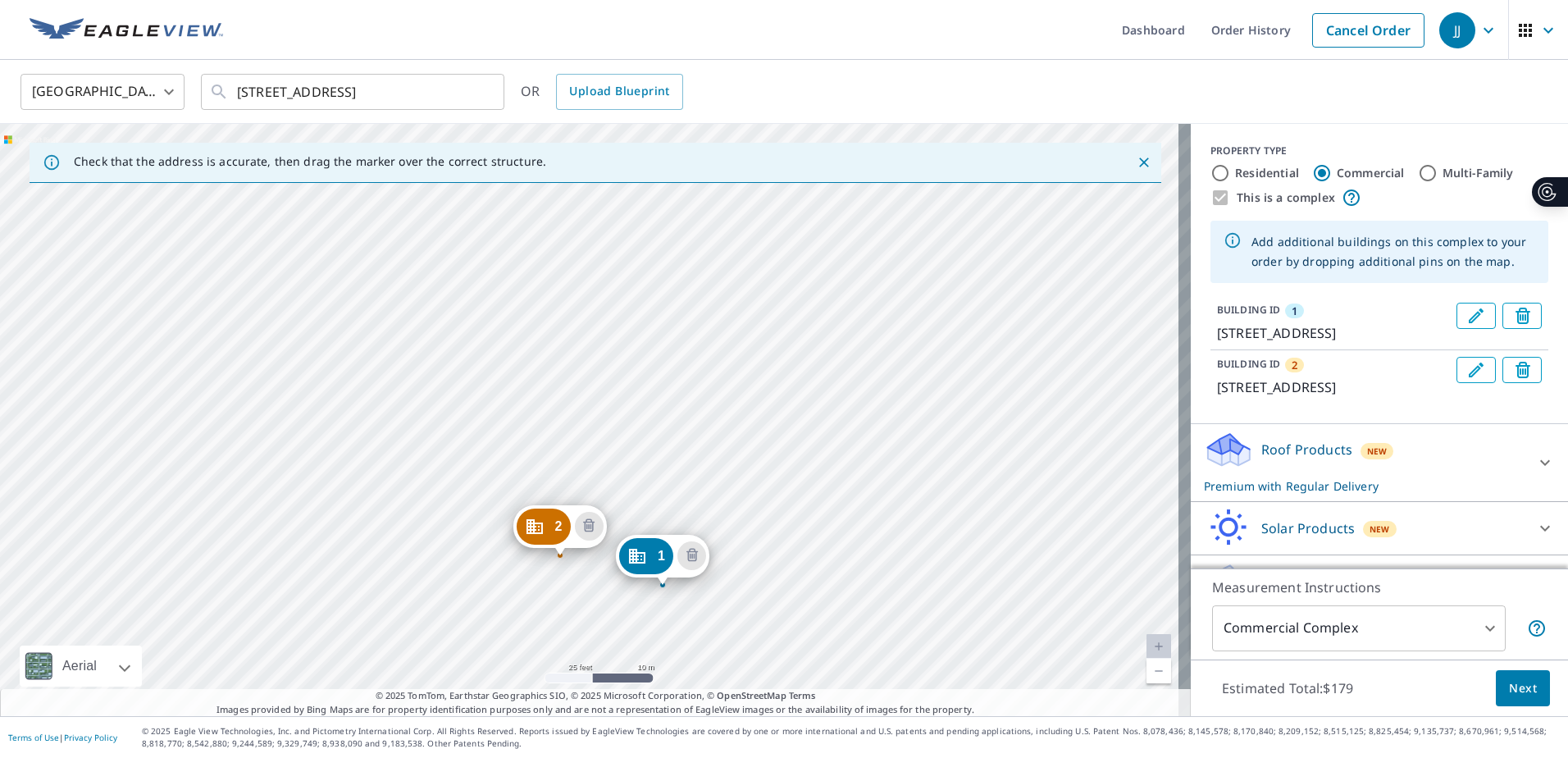
click at [662, 417] on div "2 [STREET_ADDRESS][GEOGRAPHIC_DATA][STREET_ADDRESS]" at bounding box center [596, 419] width 1191 height 592
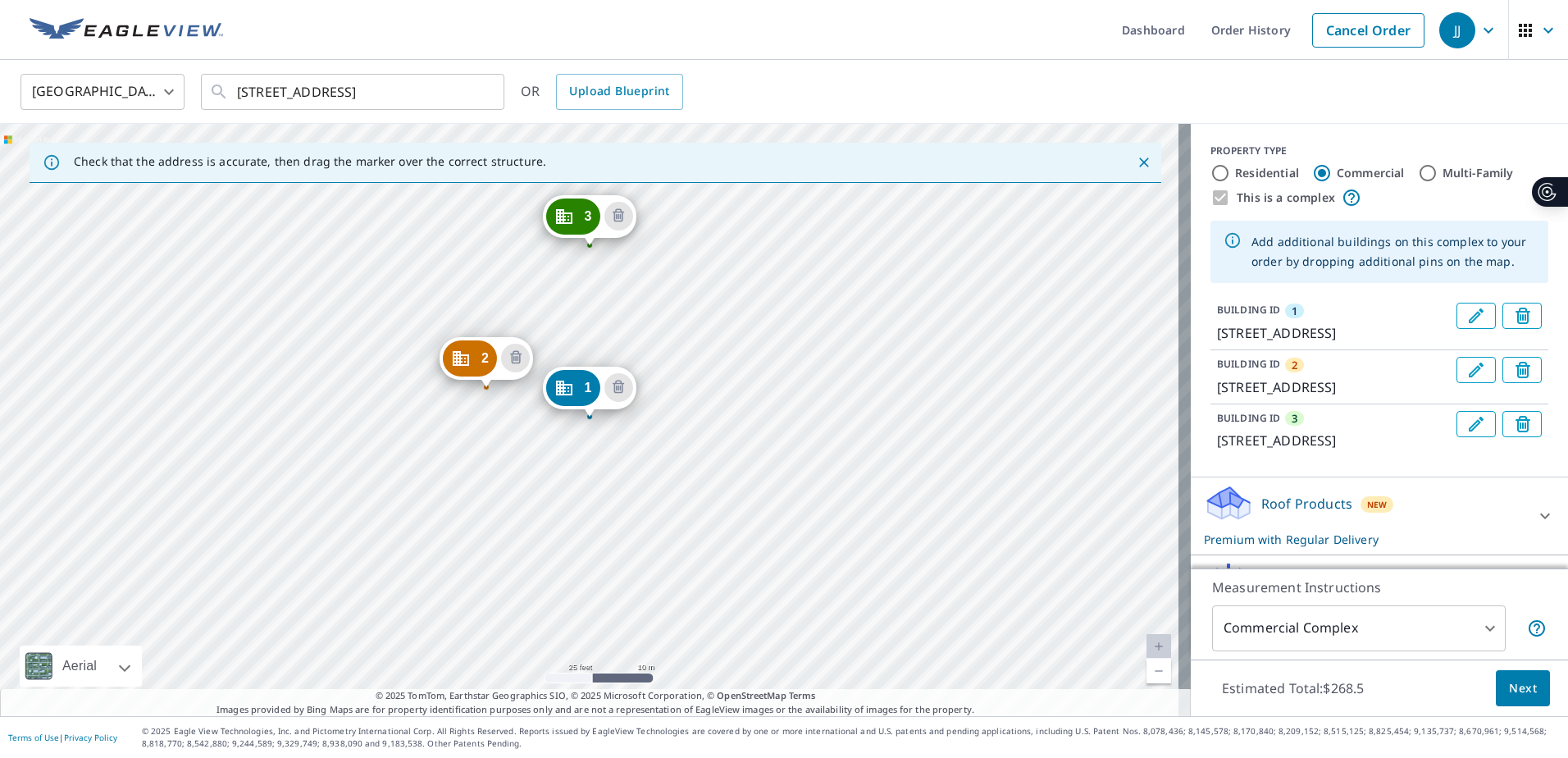
click at [1517, 691] on span "Next" at bounding box center [1523, 688] width 27 height 21
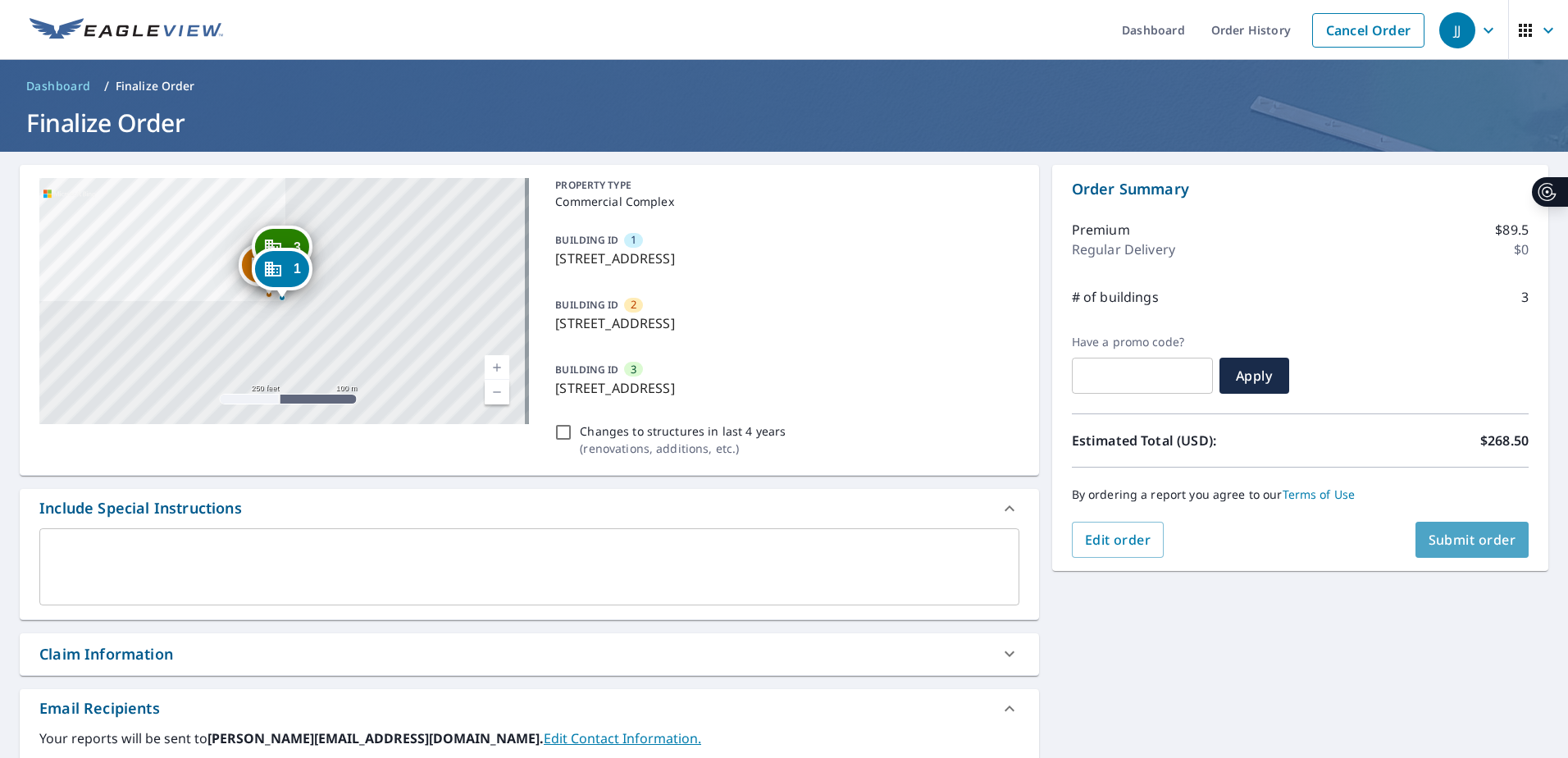
click at [1455, 541] on span "Submit order" at bounding box center [1472, 540] width 87 height 18
